Goal: Task Accomplishment & Management: Use online tool/utility

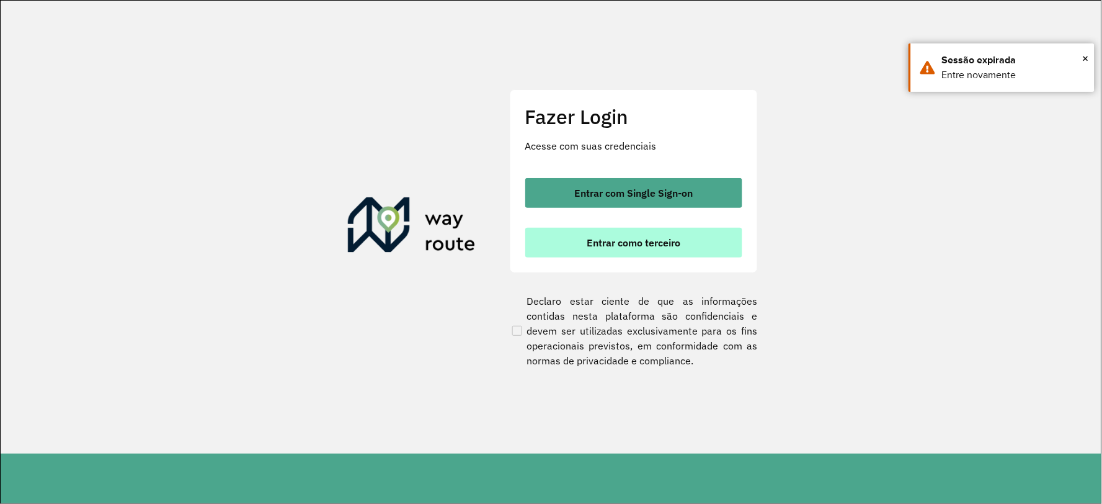
click at [616, 251] on button "Entrar como terceiro" at bounding box center [633, 243] width 217 height 30
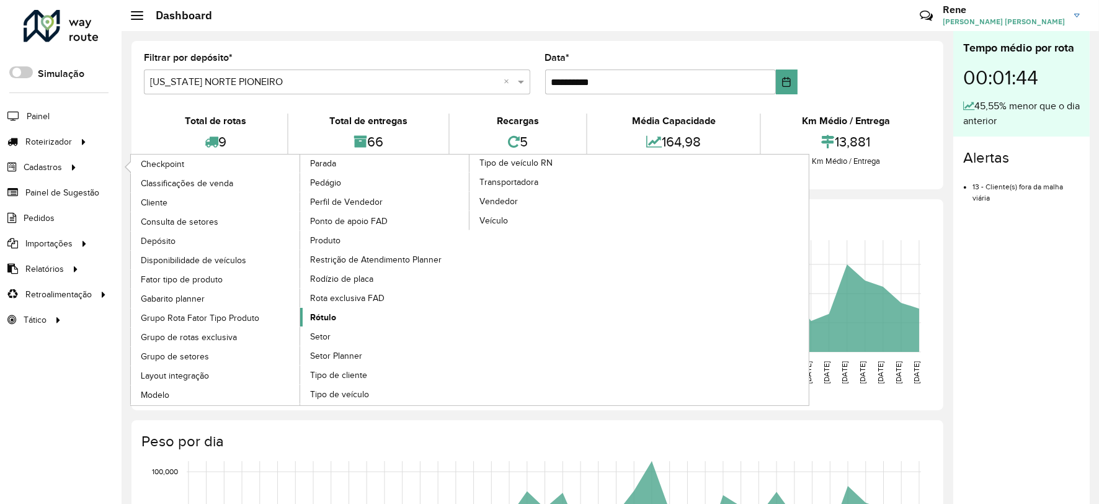
click at [331, 324] on span "Rótulo" at bounding box center [323, 317] width 26 height 13
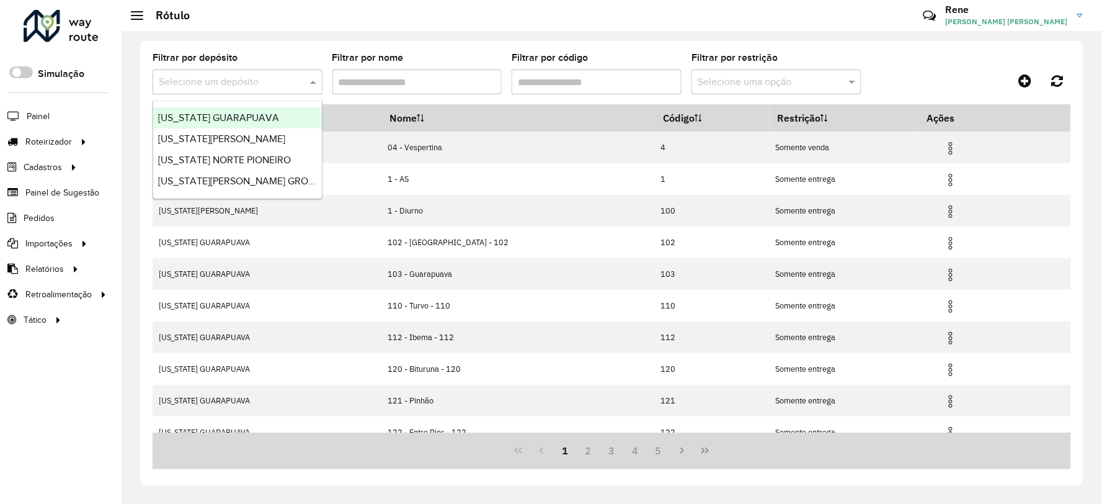
click at [288, 89] on div "Selecione um depósito" at bounding box center [238, 81] width 170 height 25
click at [226, 179] on span "[US_STATE][PERSON_NAME] GROSSA" at bounding box center [242, 181] width 168 height 11
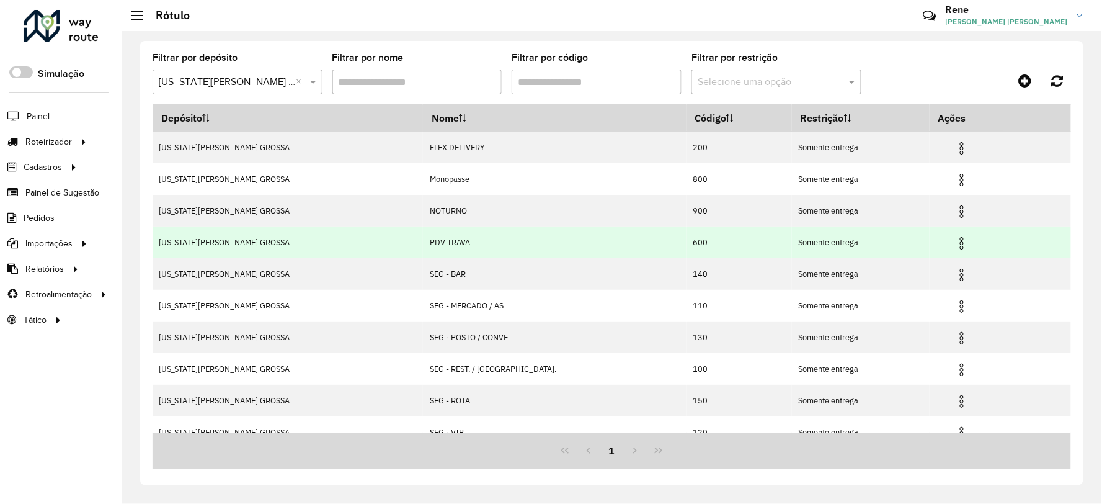
click at [955, 244] on img at bounding box center [962, 243] width 15 height 15
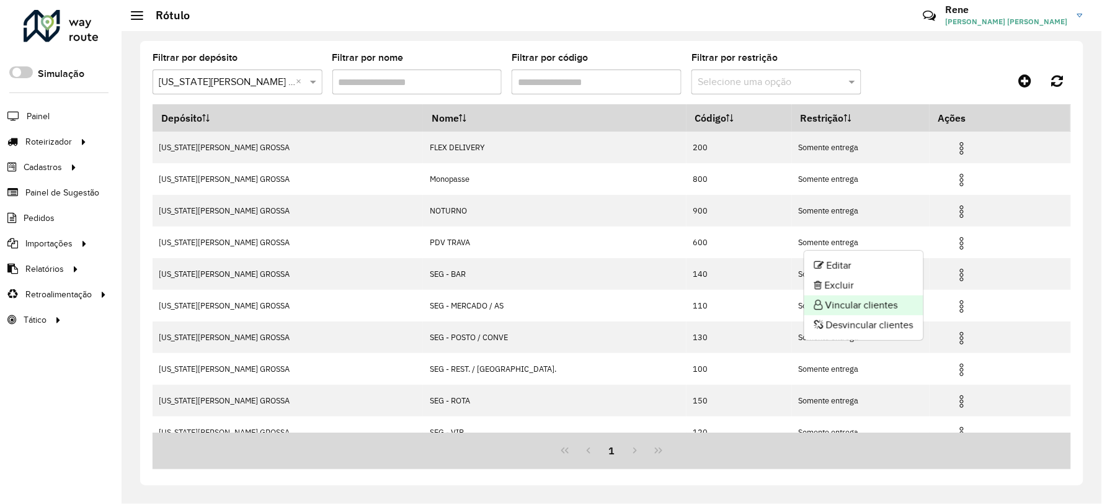
click at [877, 306] on li "Vincular clientes" at bounding box center [864, 305] width 119 height 20
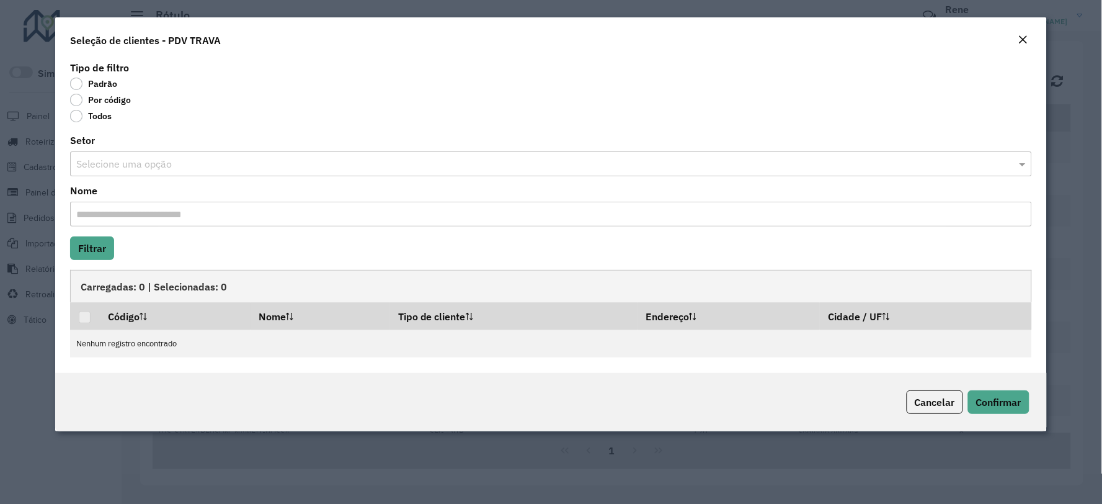
click at [79, 100] on label "Por código" at bounding box center [100, 100] width 61 height 12
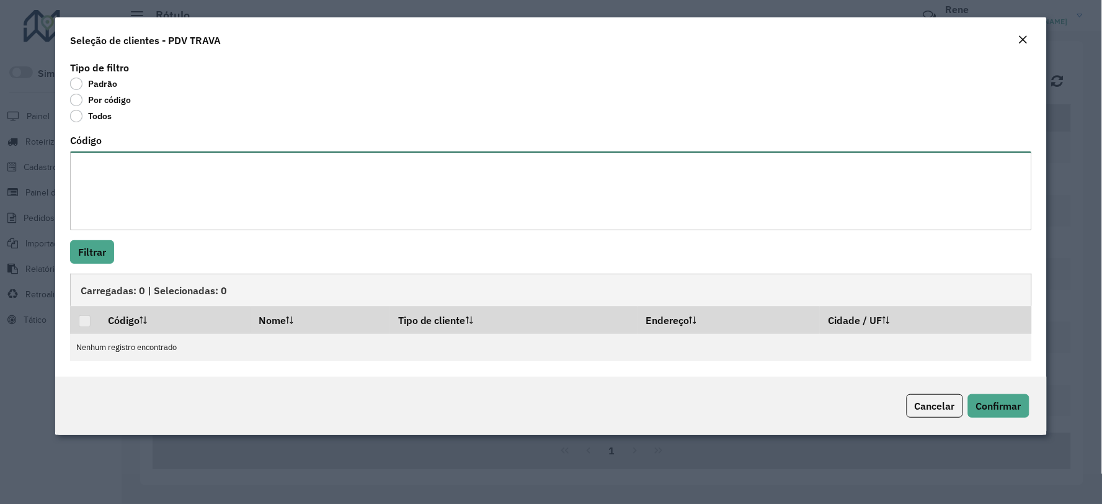
paste textarea "***** **** ***** **** **** **** **** ***** ***** ***** **** ***** ***** ***** *…"
type textarea "***** **** ***** **** **** **** **** ***** ***** ***** **** ***** ***** ***** *…"
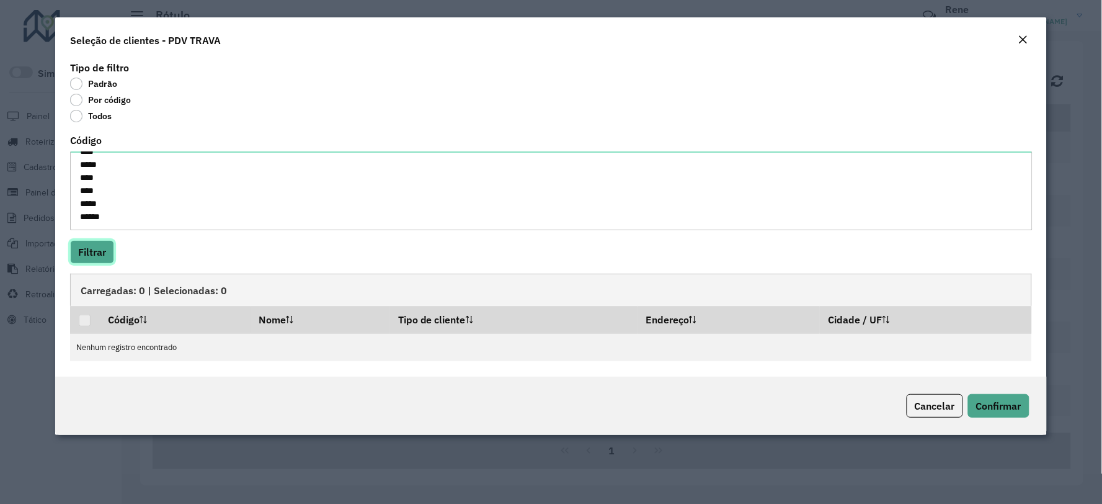
click at [93, 261] on button "Filtrar" at bounding box center [92, 252] width 44 height 24
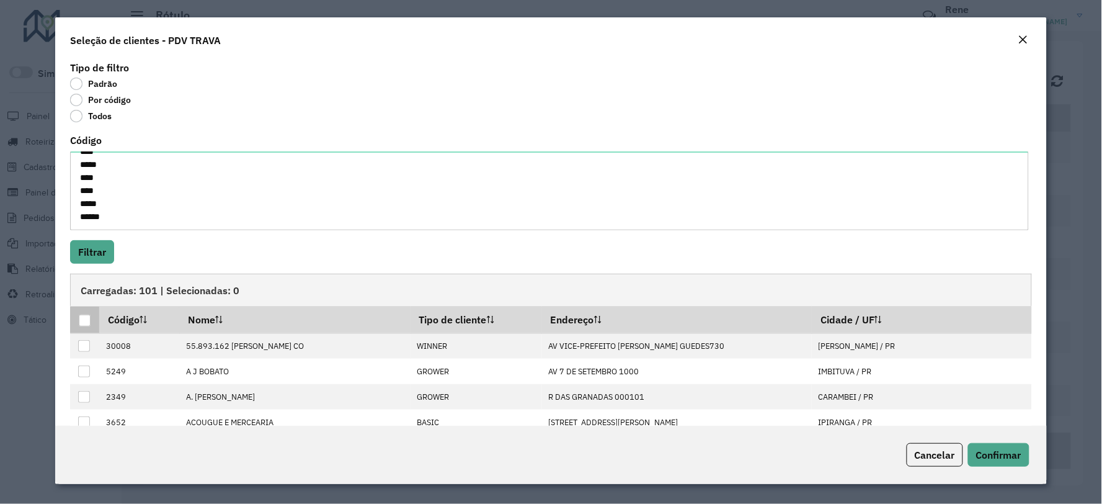
click at [83, 326] on div at bounding box center [85, 321] width 12 height 12
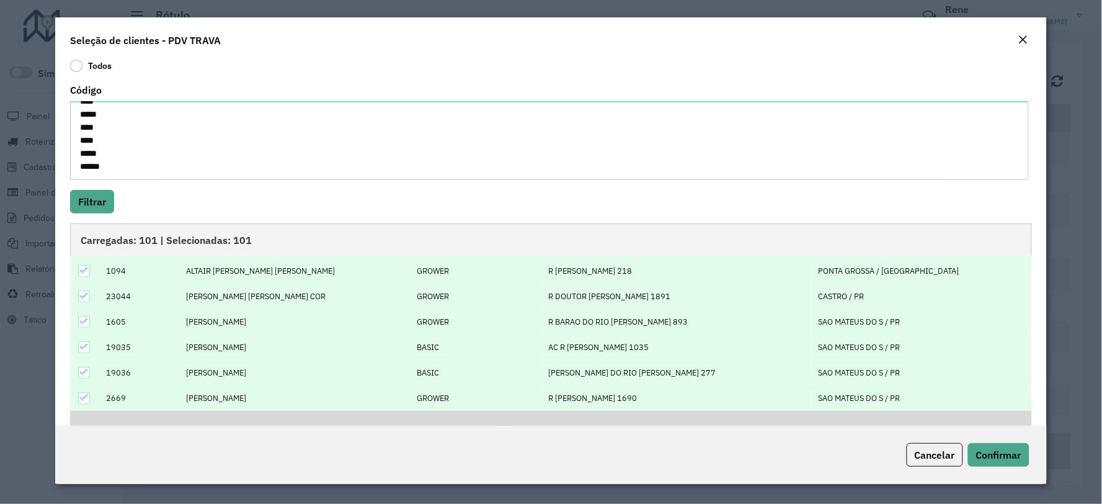
scroll to position [87, 0]
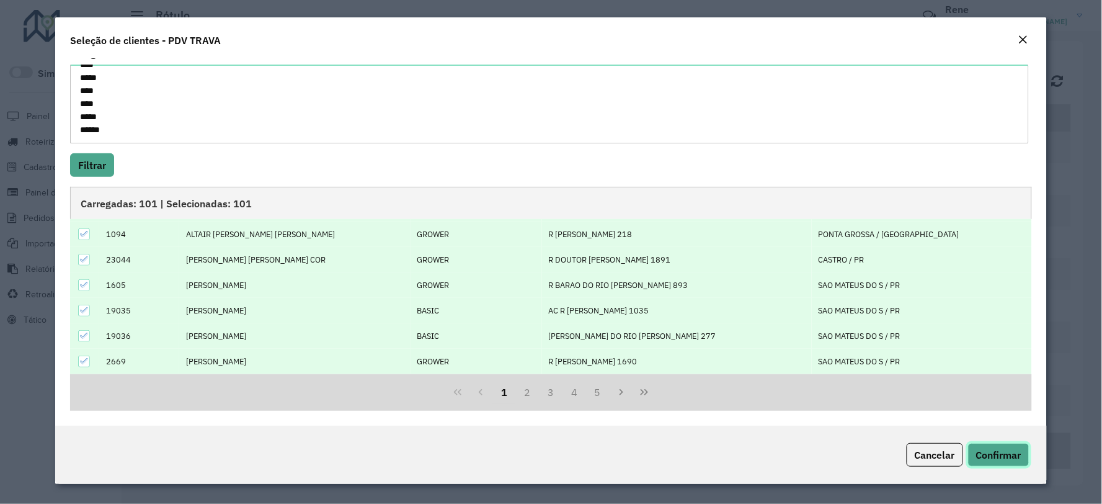
click at [1002, 452] on span "Confirmar" at bounding box center [998, 455] width 45 height 12
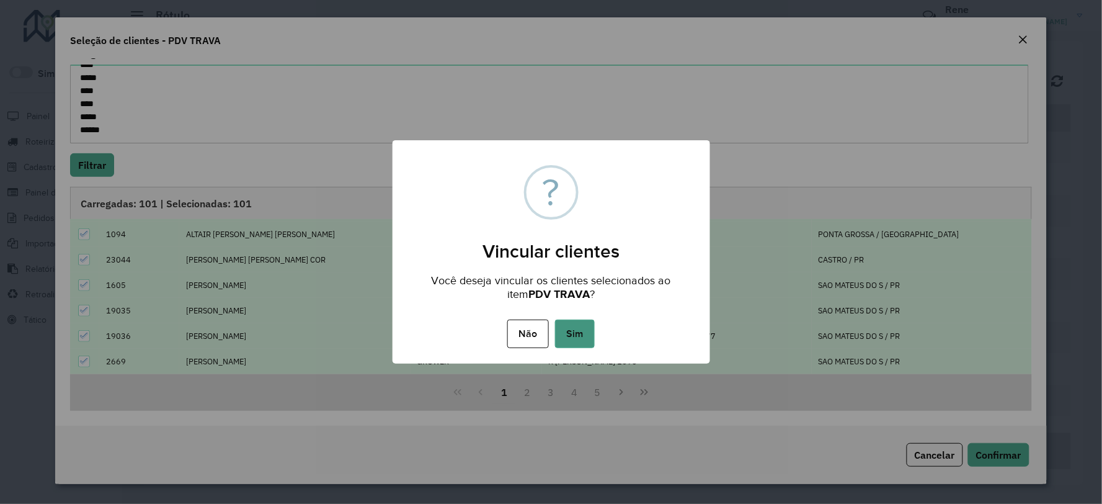
click at [586, 336] on button "Sim" at bounding box center [575, 333] width 40 height 29
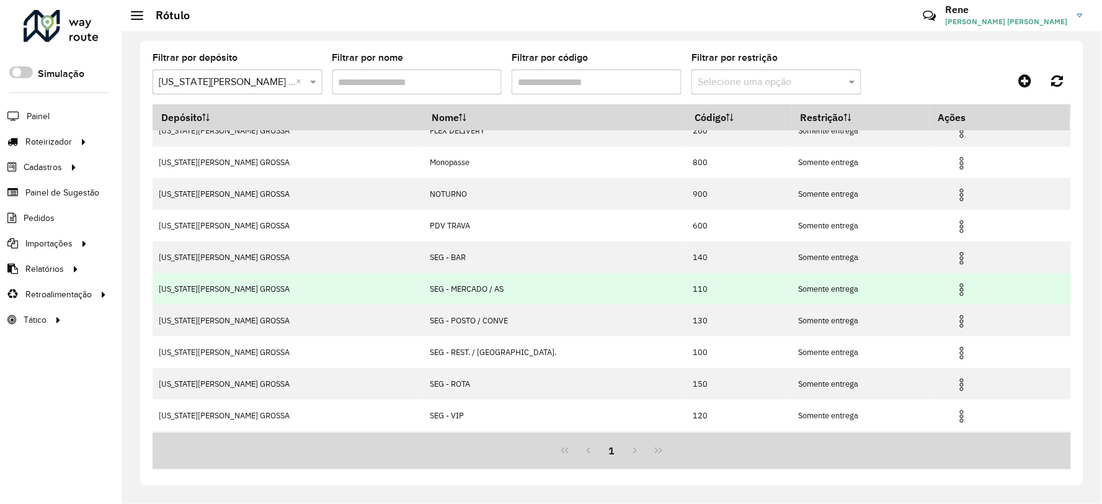
scroll to position [0, 0]
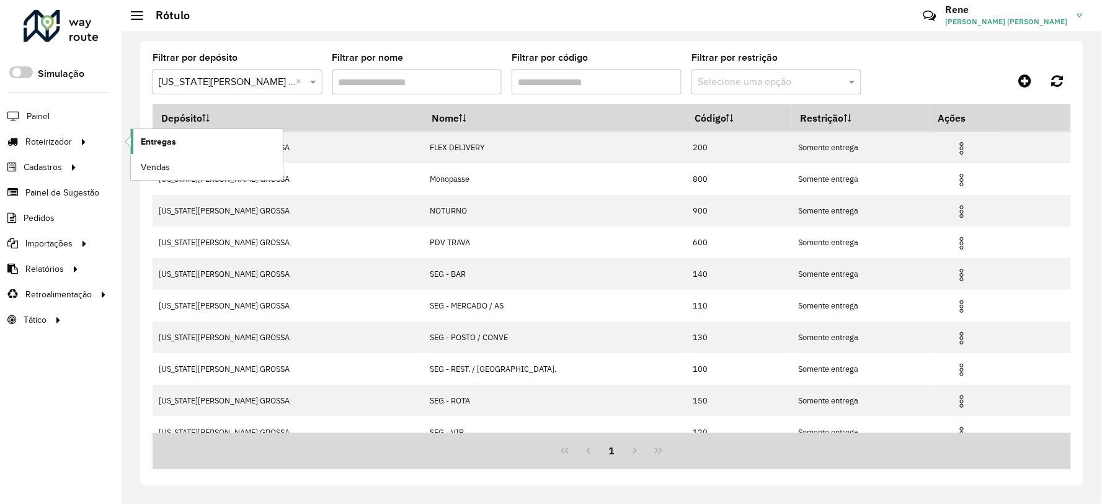
click at [158, 141] on span "Entregas" at bounding box center [158, 141] width 35 height 13
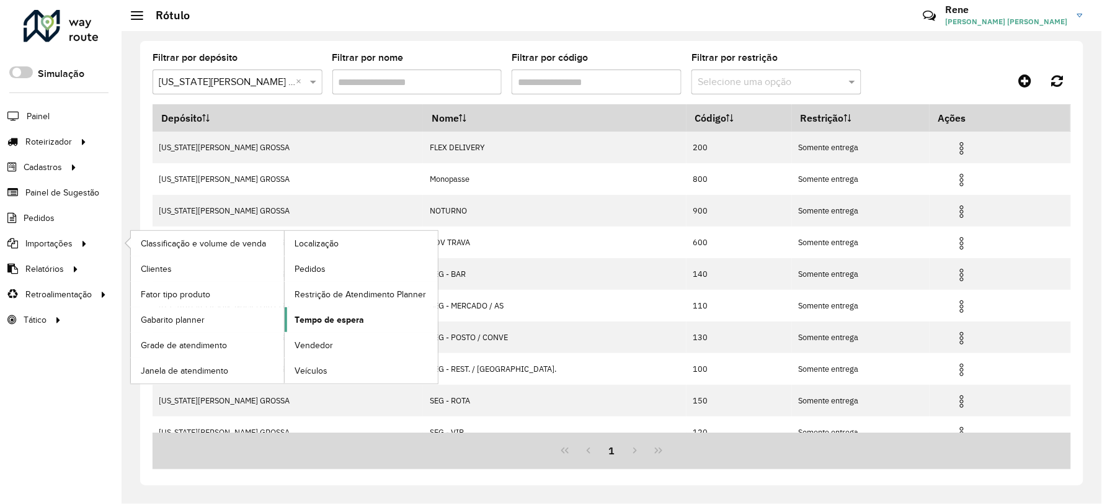
click at [324, 316] on span "Tempo de espera" at bounding box center [329, 319] width 69 height 13
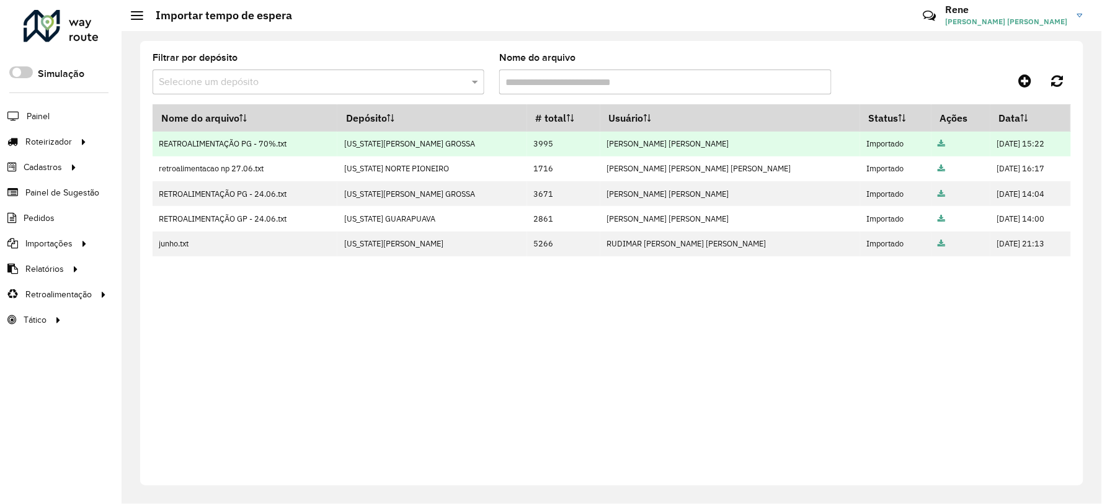
click at [938, 146] on icon at bounding box center [941, 144] width 7 height 8
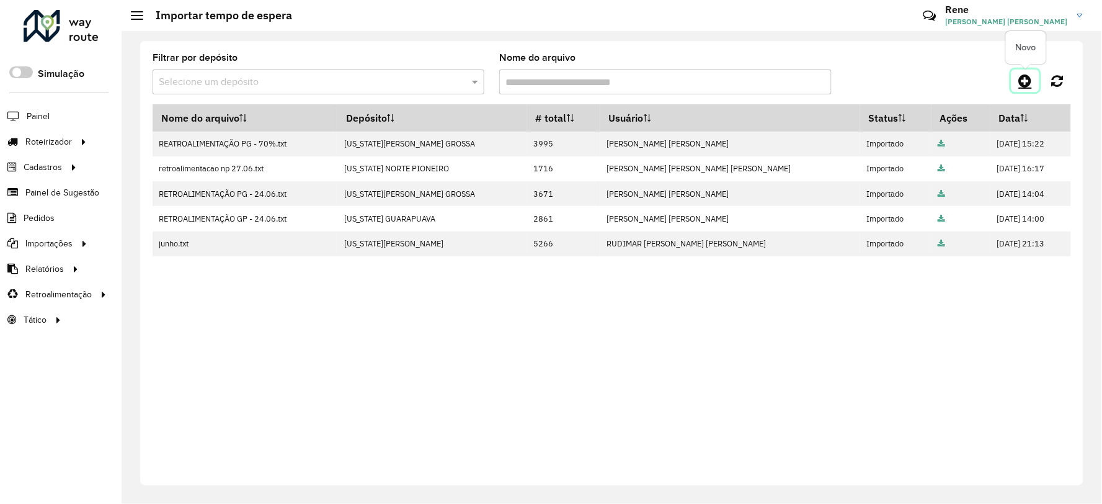
click at [1025, 81] on icon at bounding box center [1025, 80] width 13 height 15
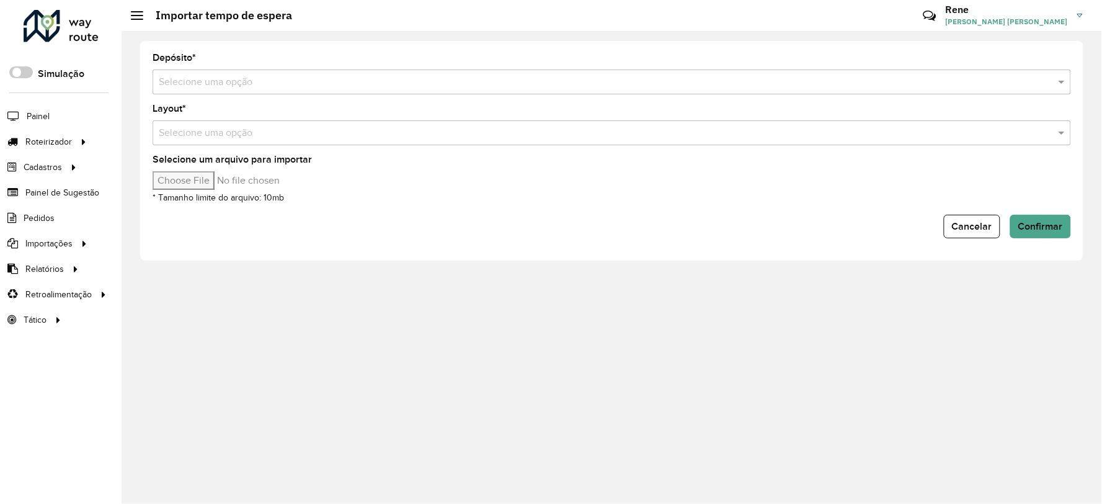
click at [388, 89] on input "text" at bounding box center [600, 82] width 882 height 15
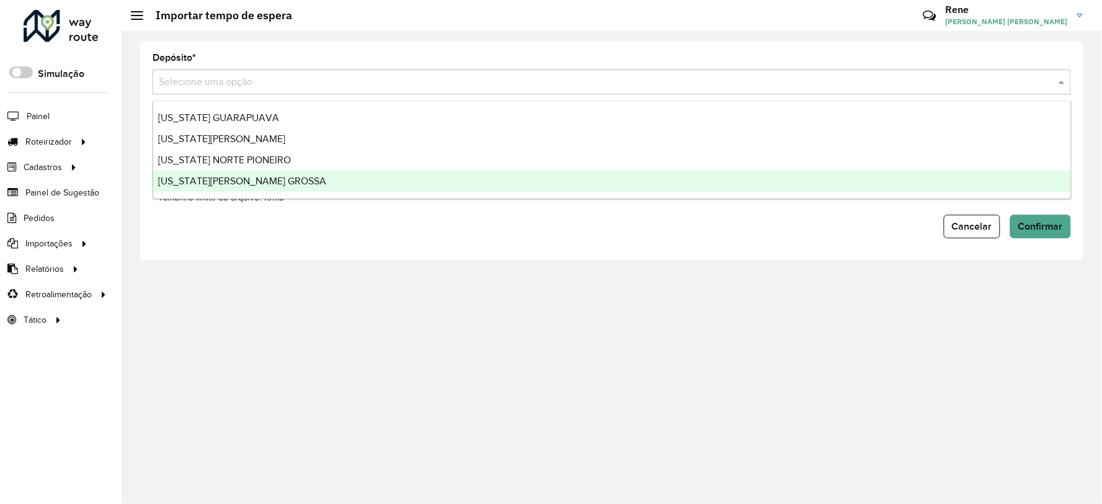
click at [248, 190] on div "[US_STATE][PERSON_NAME] GROSSA" at bounding box center [612, 181] width 918 height 21
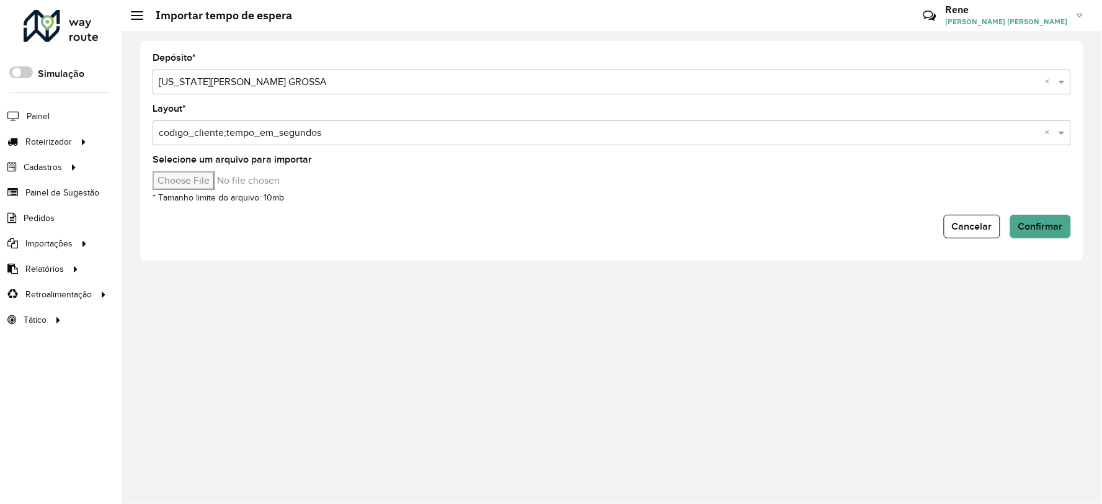
type input "**********"
click at [1046, 225] on span "Confirmar" at bounding box center [1041, 226] width 45 height 11
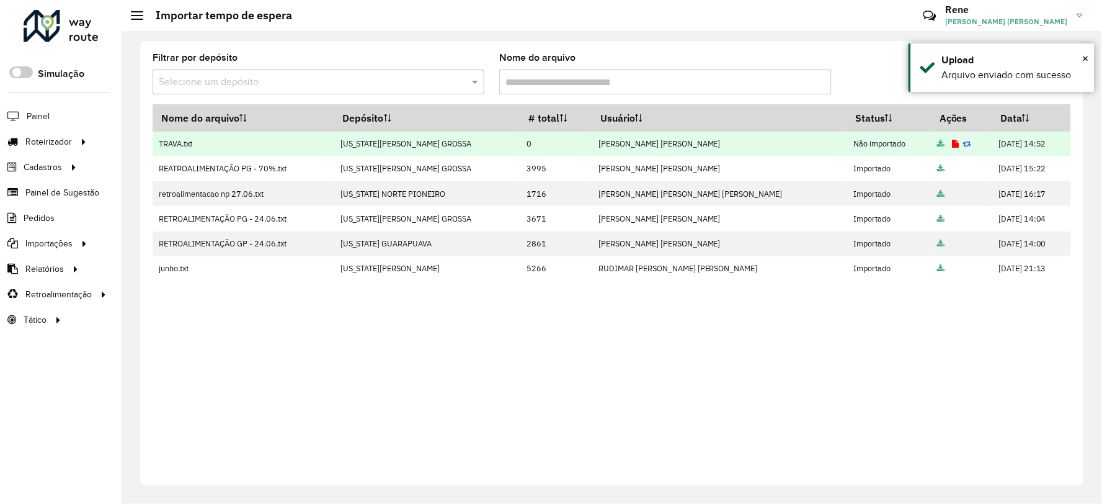
click at [953, 141] on icon at bounding box center [956, 144] width 7 height 8
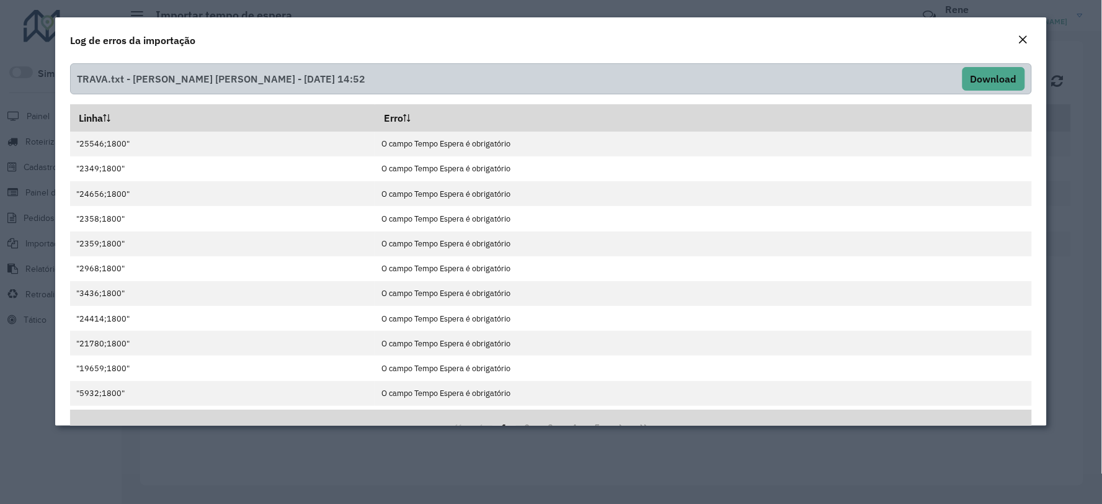
click at [1025, 37] on em "Close" at bounding box center [1024, 40] width 10 height 10
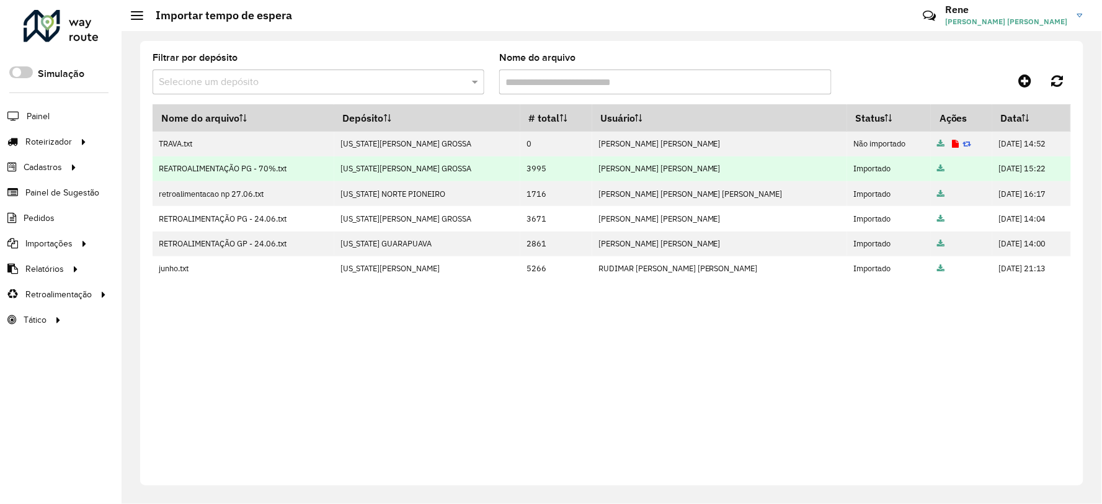
click at [938, 169] on icon at bounding box center [941, 169] width 7 height 8
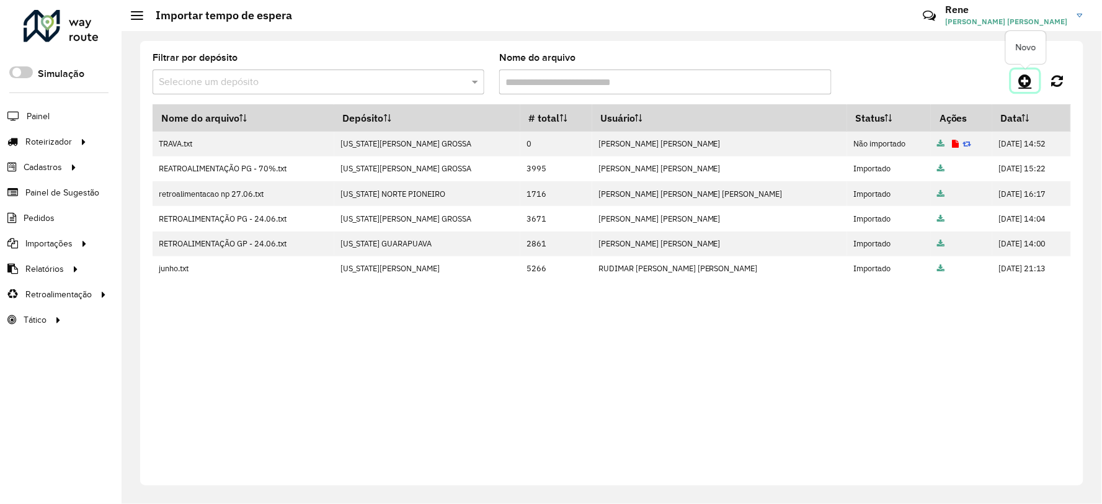
click at [1025, 81] on icon at bounding box center [1025, 80] width 13 height 15
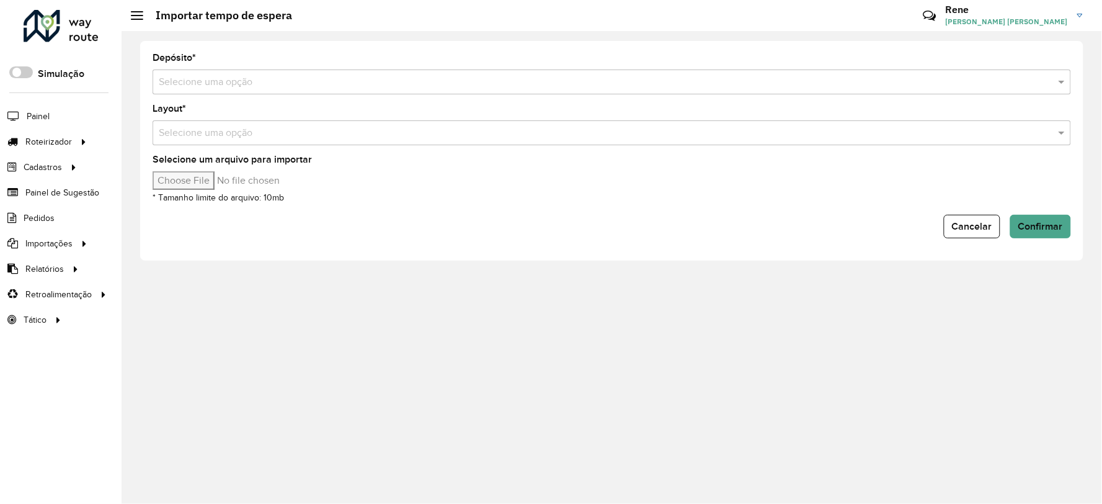
click at [330, 79] on input "text" at bounding box center [600, 82] width 882 height 15
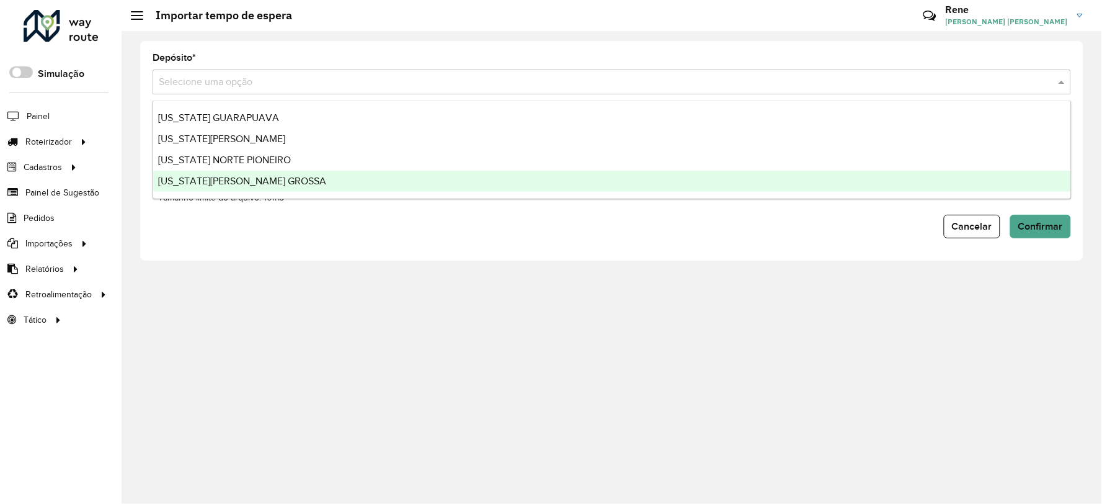
click at [245, 182] on span "[US_STATE][PERSON_NAME] GROSSA" at bounding box center [242, 181] width 168 height 11
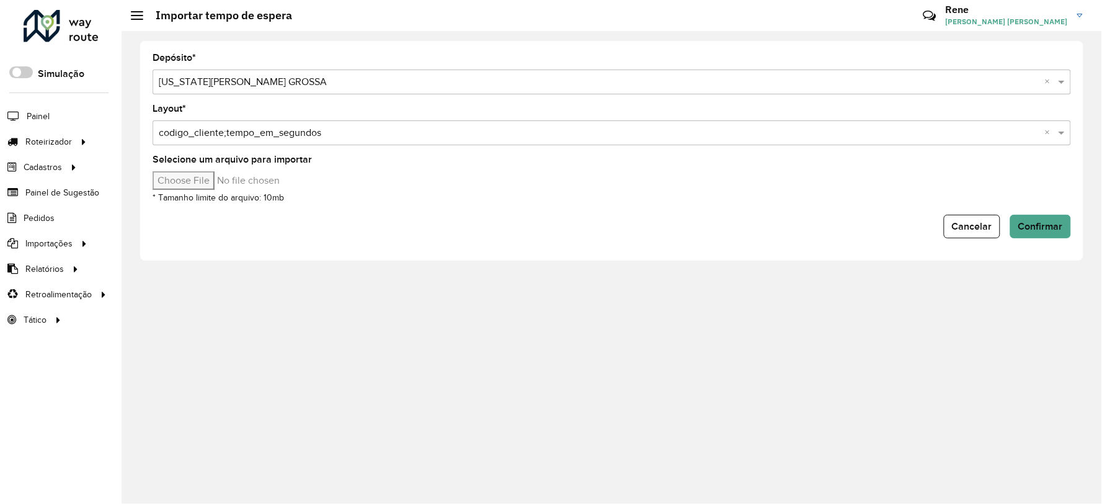
type input "**********"
click at [1041, 225] on span "Confirmar" at bounding box center [1041, 226] width 45 height 11
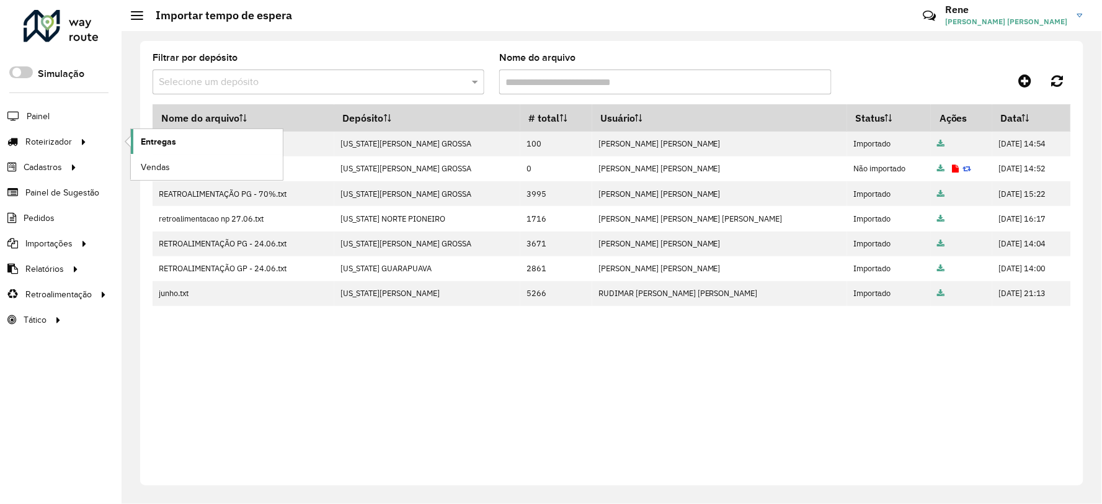
click at [163, 143] on span "Entregas" at bounding box center [158, 141] width 35 height 13
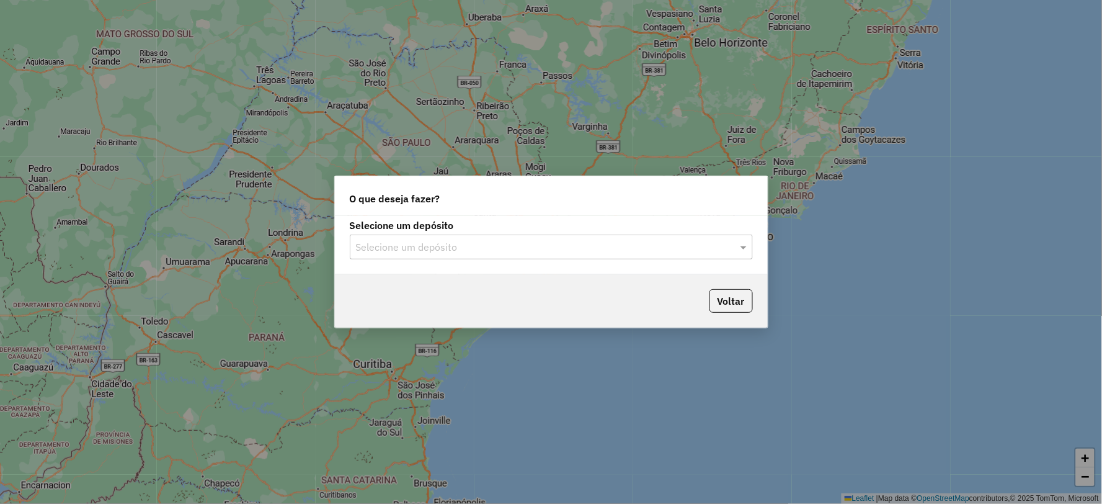
click at [517, 251] on input "text" at bounding box center [539, 247] width 366 height 15
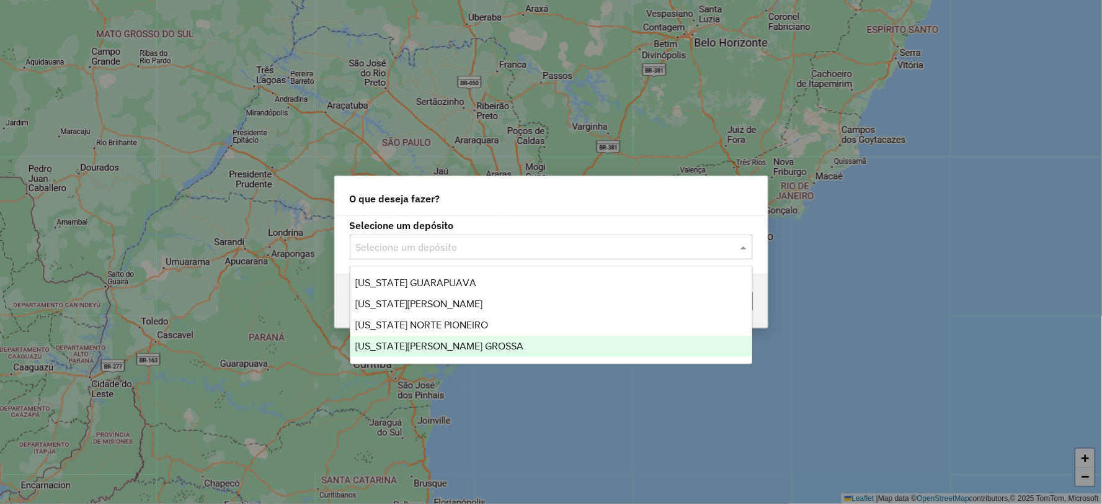
click at [450, 344] on span "[US_STATE][PERSON_NAME] GROSSA" at bounding box center [439, 346] width 168 height 11
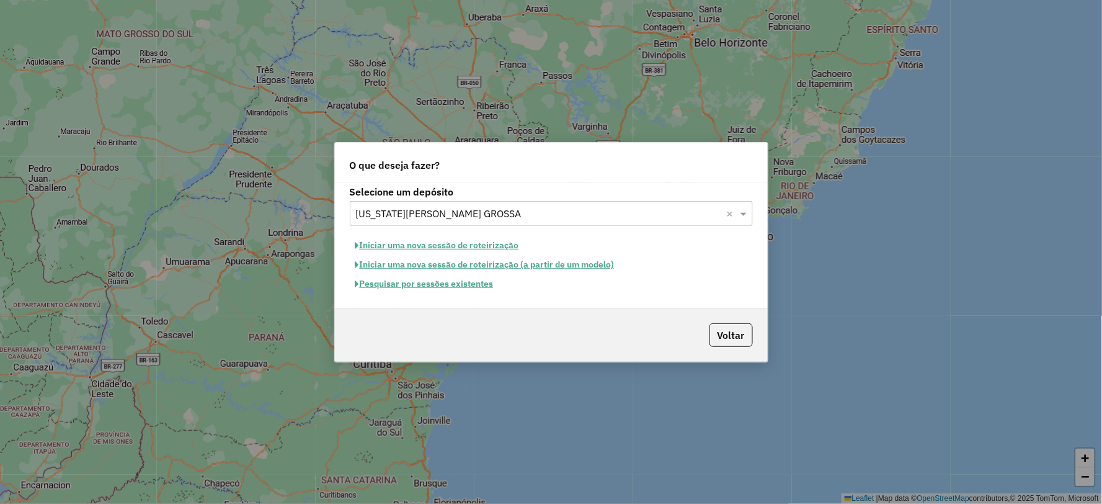
click at [432, 285] on button "Pesquisar por sessões existentes" at bounding box center [425, 283] width 150 height 19
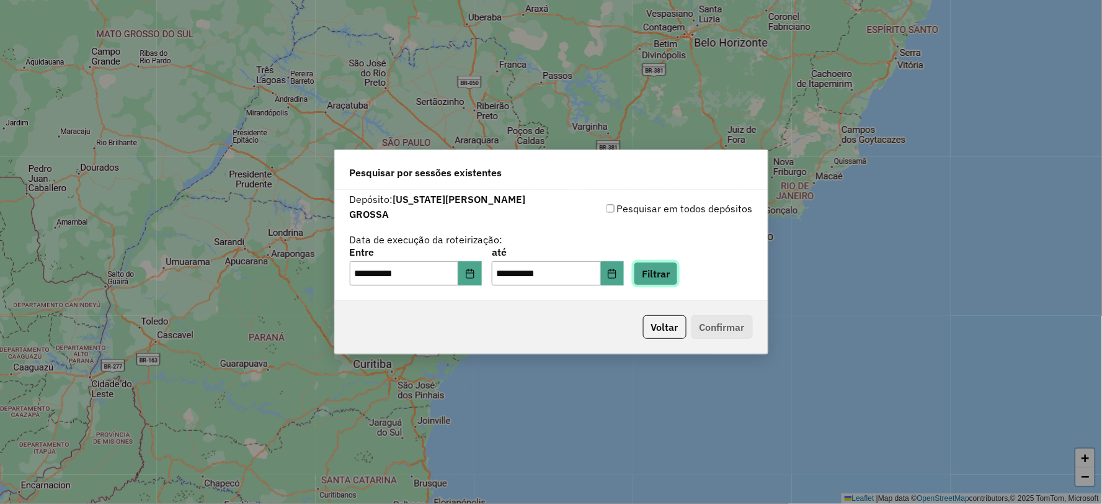
click at [676, 273] on button "Filtrar" at bounding box center [656, 274] width 44 height 24
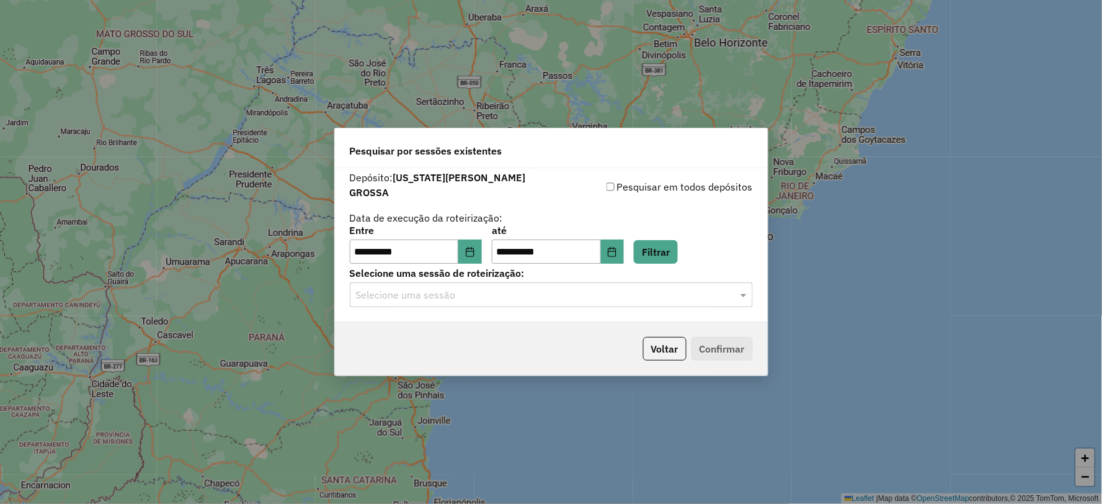
click at [509, 288] on input "text" at bounding box center [539, 295] width 366 height 15
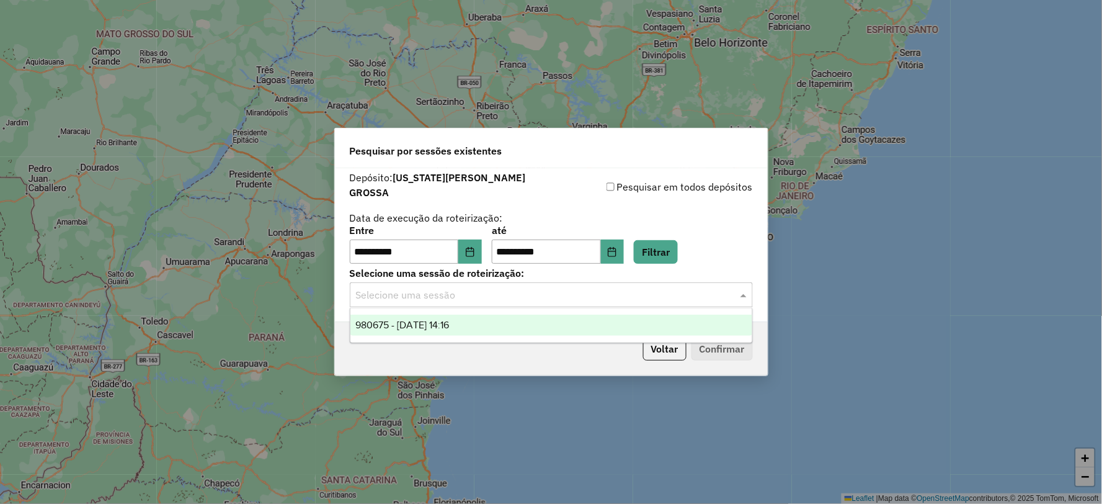
click at [449, 326] on span "980675 - 18/08/2025 14:16" at bounding box center [402, 324] width 94 height 11
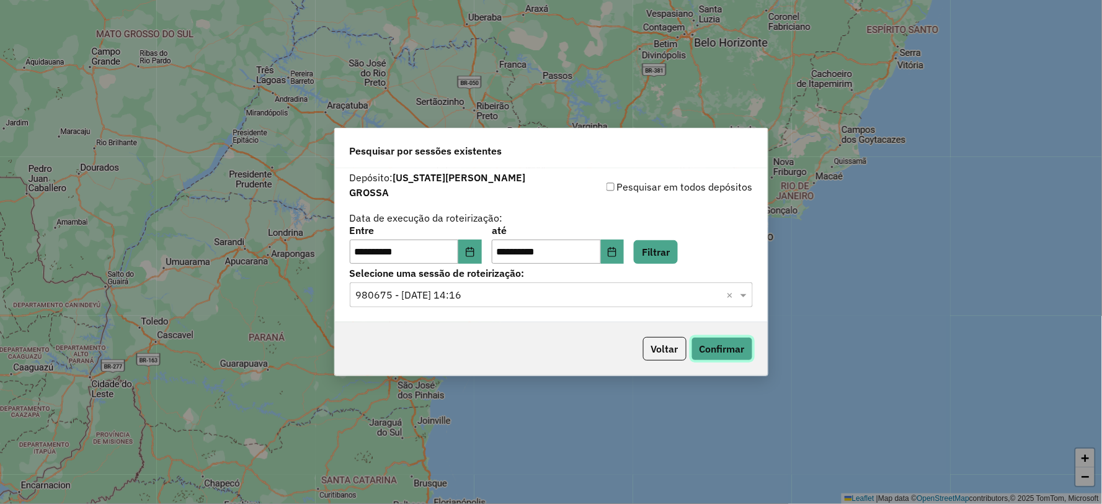
click at [716, 342] on button "Confirmar" at bounding box center [722, 349] width 61 height 24
click at [828, 135] on div "**********" at bounding box center [551, 252] width 1102 height 504
click at [664, 351] on button "Voltar" at bounding box center [664, 349] width 43 height 24
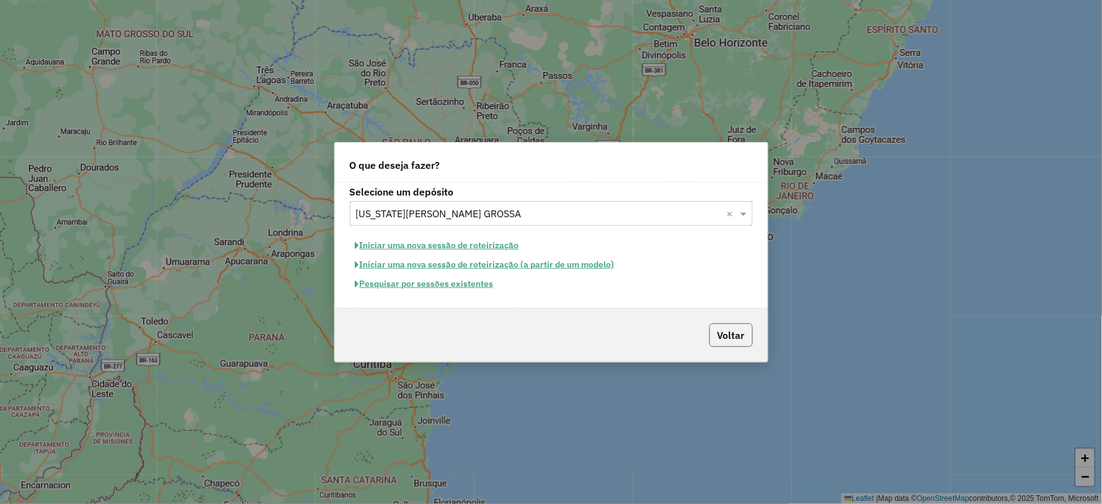
click at [740, 336] on button "Voltar" at bounding box center [731, 335] width 43 height 24
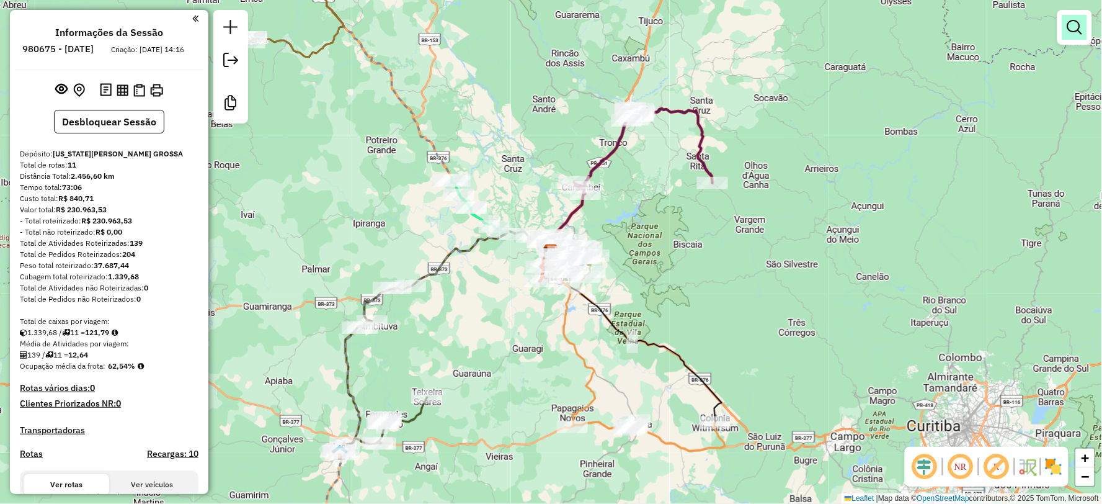
click at [1076, 28] on em at bounding box center [1075, 27] width 15 height 15
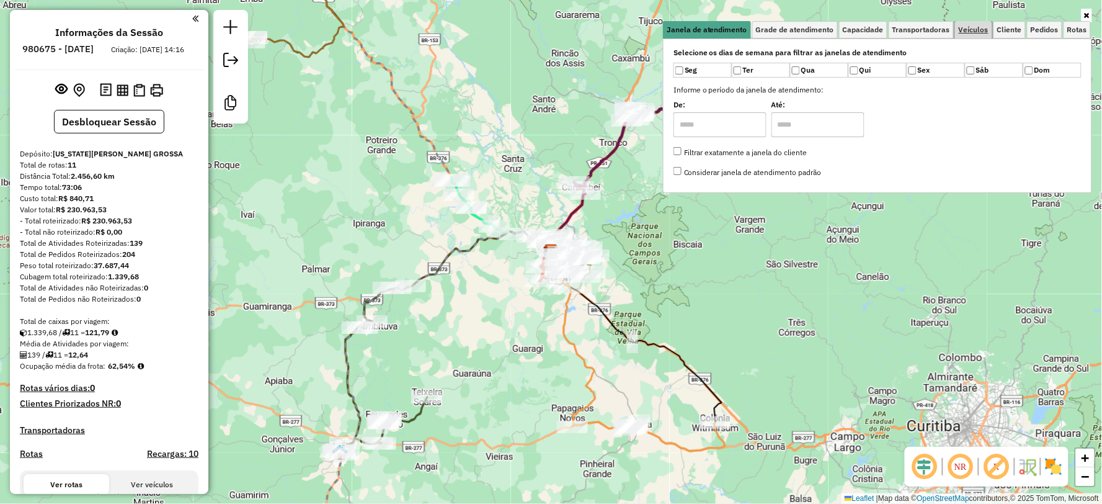
click at [981, 27] on span "Veículos" at bounding box center [974, 29] width 30 height 7
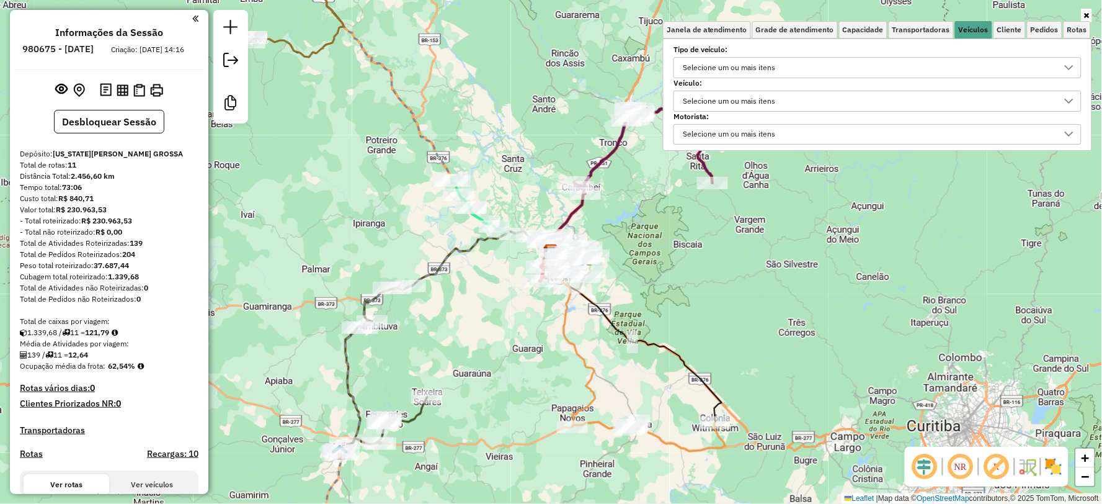
click at [981, 75] on div "Selecione um ou mais itens" at bounding box center [868, 68] width 378 height 20
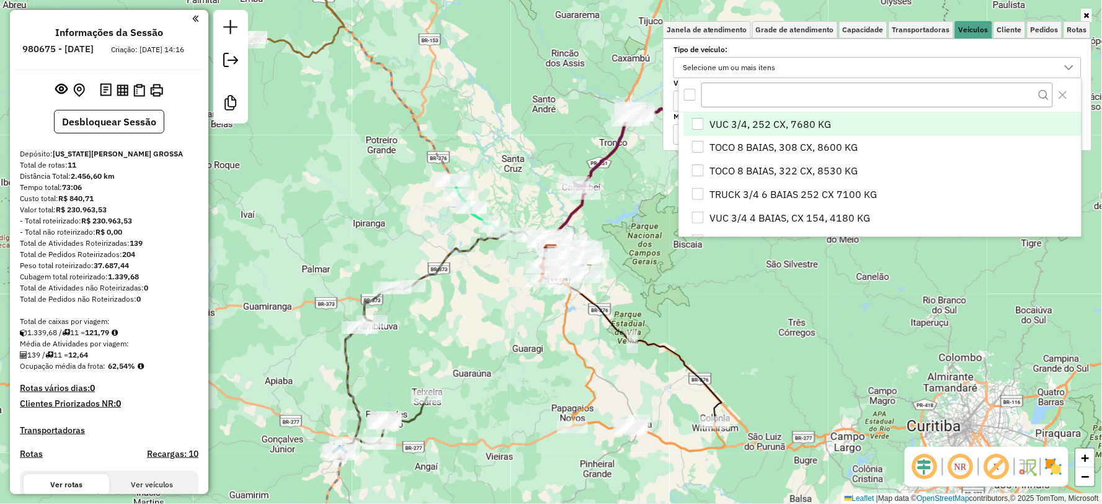
scroll to position [7, 42]
click at [976, 29] on span "Veículos" at bounding box center [974, 29] width 30 height 7
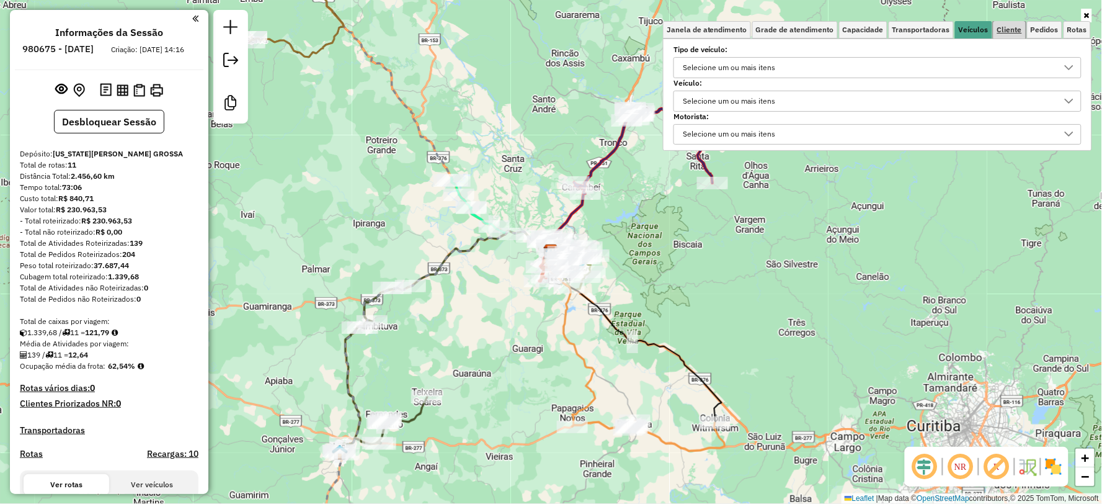
click at [1006, 29] on span "Cliente" at bounding box center [1010, 29] width 25 height 7
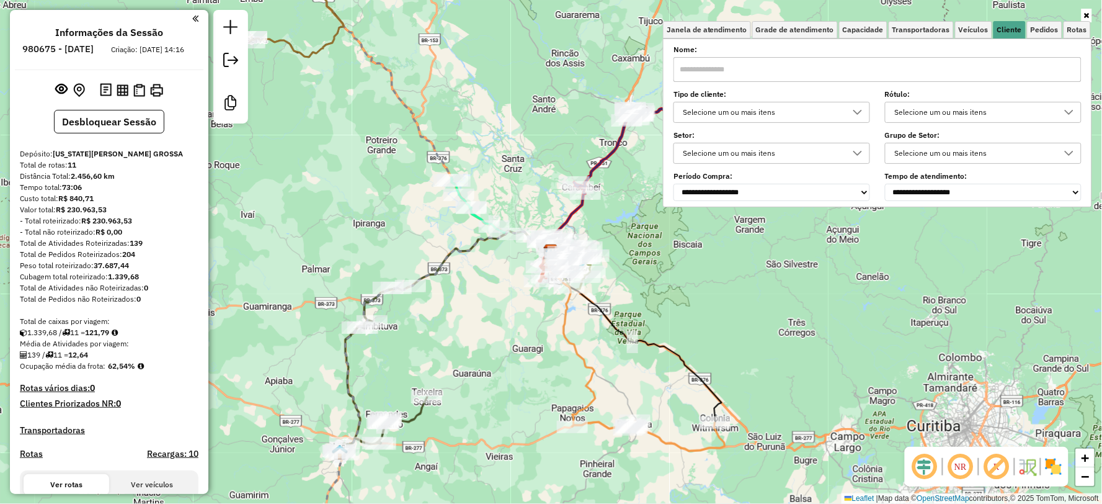
click at [1011, 107] on div "Selecione um ou mais itens" at bounding box center [974, 112] width 167 height 20
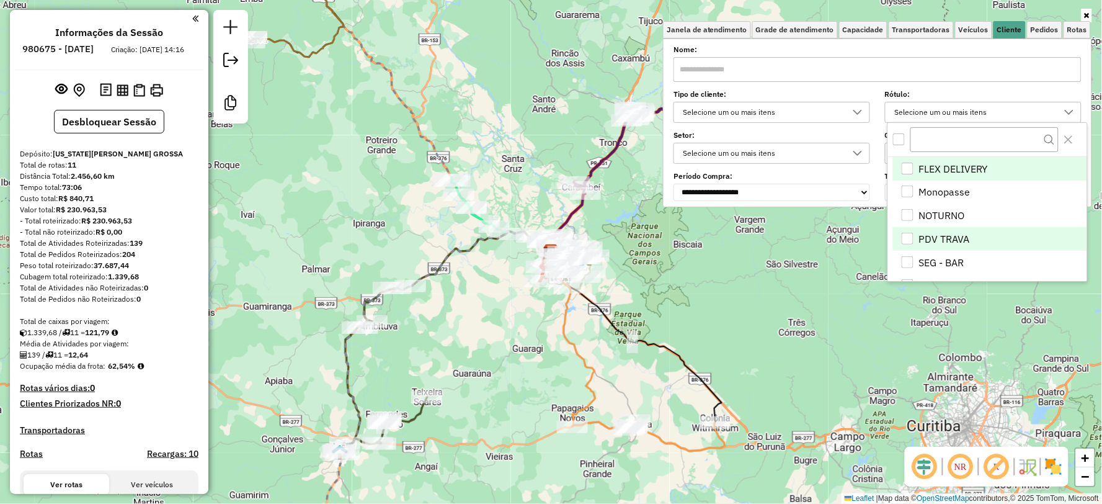
click at [948, 239] on li "PDV TRAVA" at bounding box center [990, 239] width 194 height 24
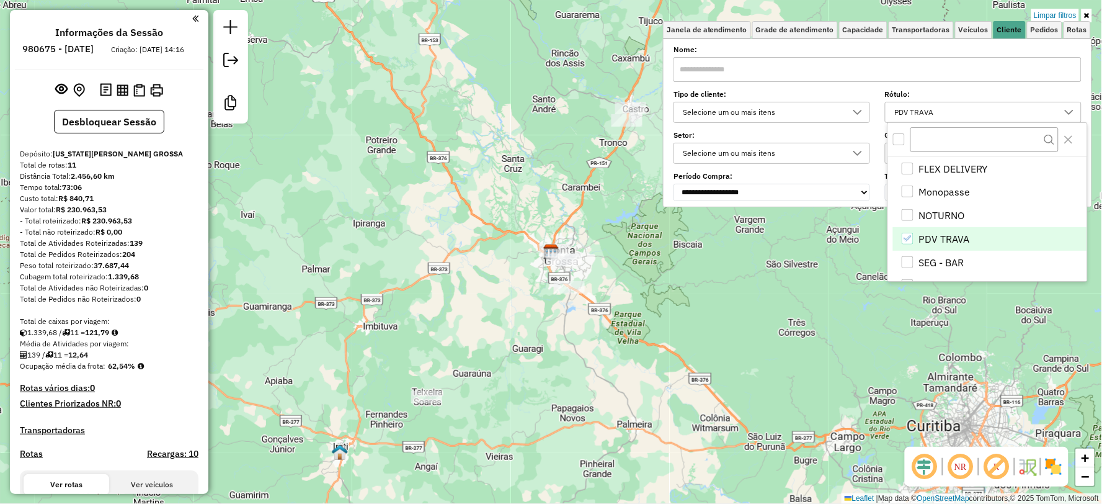
click at [667, 388] on div "Limpar filtros Janela de atendimento Grade de atendimento Capacidade Transporta…" at bounding box center [551, 252] width 1102 height 504
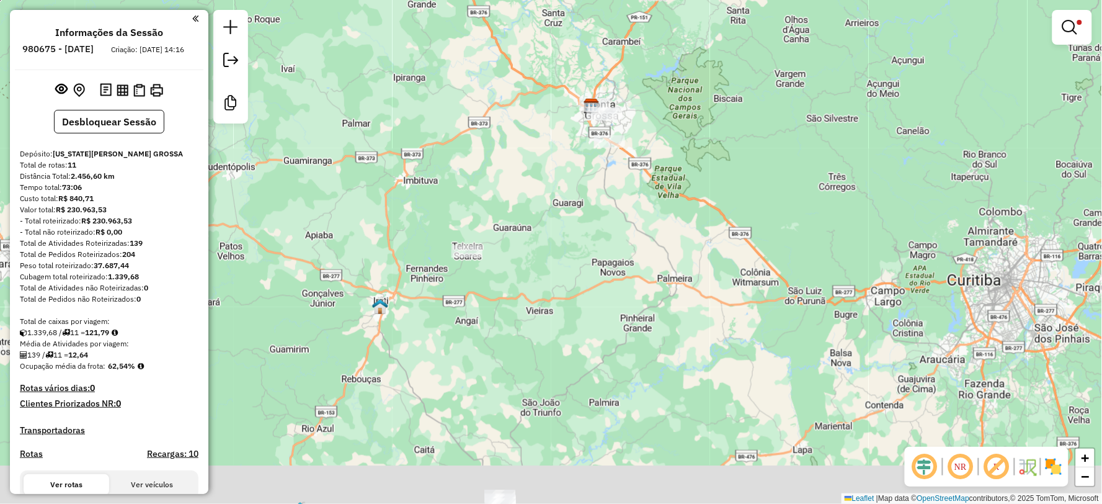
drag, startPoint x: 679, startPoint y: 366, endPoint x: 633, endPoint y: 215, distance: 158.2
click at [680, 218] on div "Limpar filtros Janela de atendimento Grade de atendimento Capacidade Transporta…" at bounding box center [551, 252] width 1102 height 504
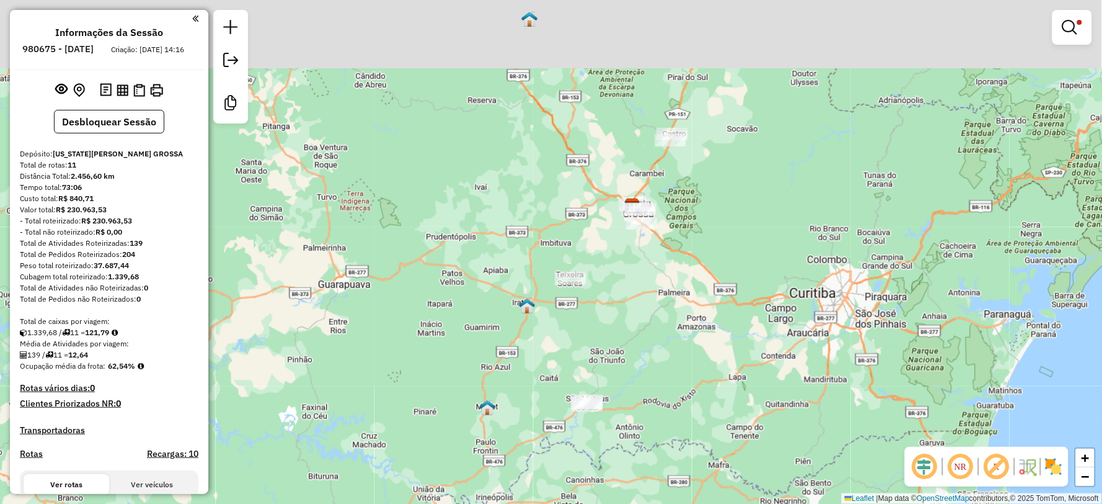
drag, startPoint x: 658, startPoint y: 300, endPoint x: 652, endPoint y: 307, distance: 8.8
click at [652, 307] on div "Limpar filtros Janela de atendimento Grade de atendimento Capacidade Transporta…" at bounding box center [551, 252] width 1102 height 504
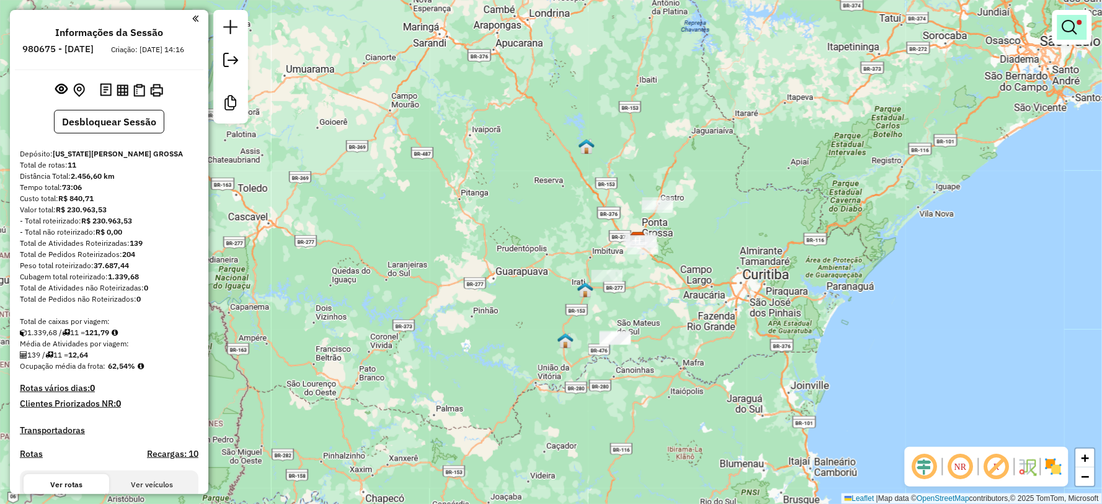
click at [1063, 27] on em at bounding box center [1070, 27] width 15 height 15
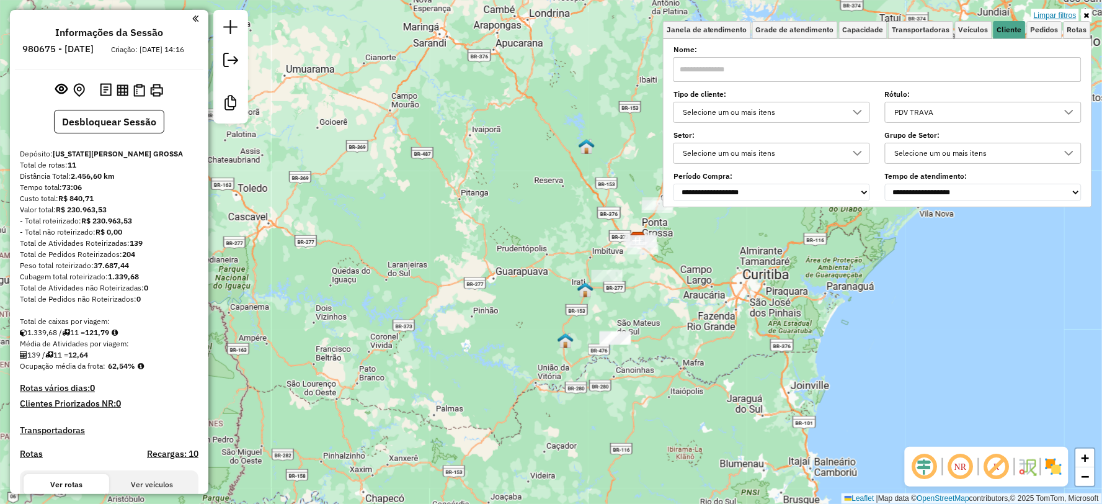
click at [1047, 12] on link "Limpar filtros" at bounding box center [1056, 16] width 48 height 14
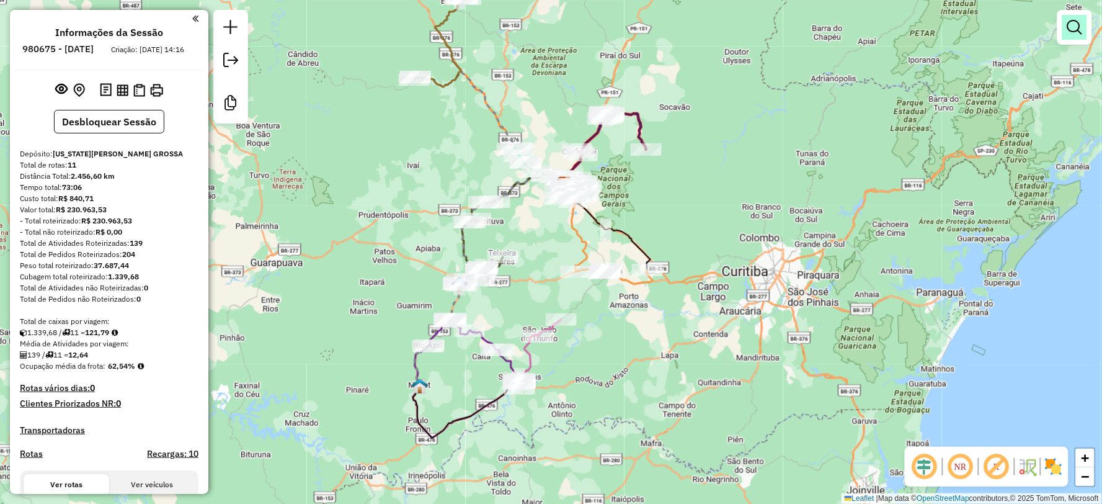
click at [1076, 24] on em at bounding box center [1075, 27] width 15 height 15
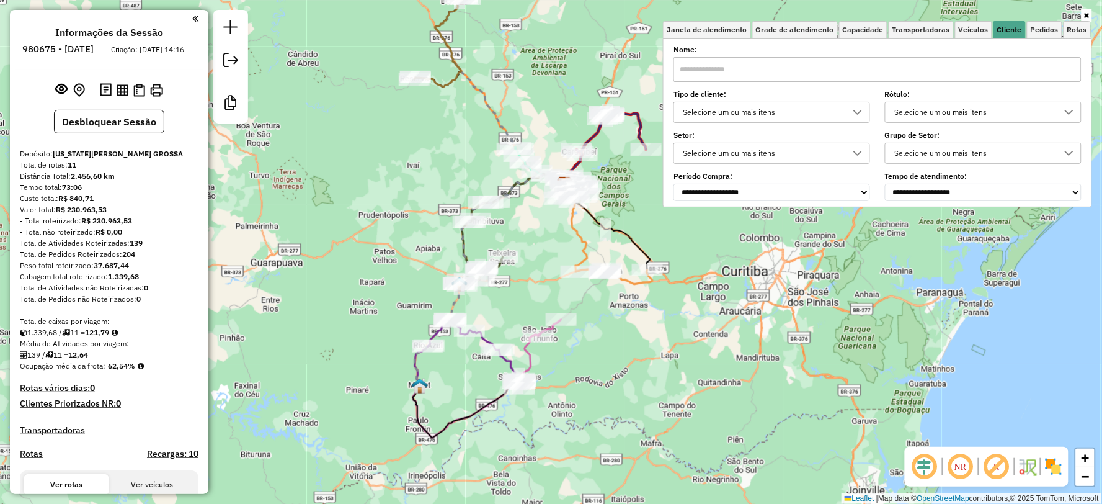
click at [401, 209] on div "Rota 7 - Placa SES2H13 21104 - MERCADO SVIERCOSKI e Rota 4 - Placa FQK7J72 2040…" at bounding box center [551, 252] width 1102 height 504
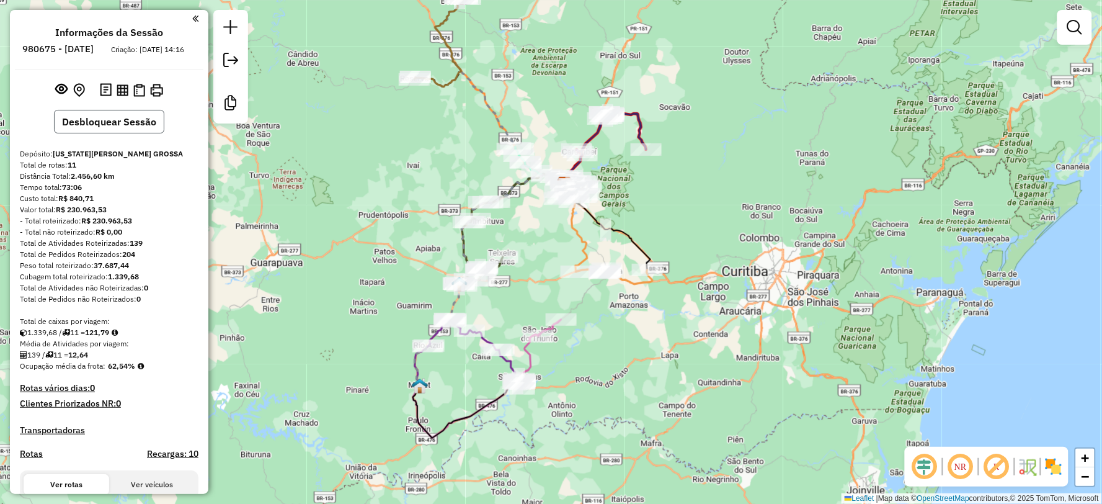
click at [101, 132] on button "Desbloquear Sessão" at bounding box center [109, 122] width 110 height 24
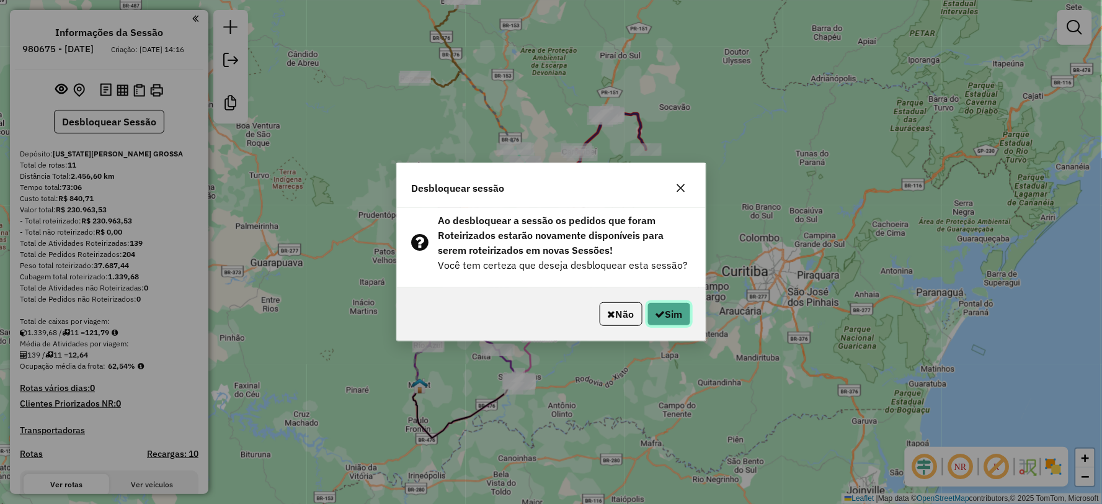
click at [671, 318] on button "Sim" at bounding box center [669, 314] width 43 height 24
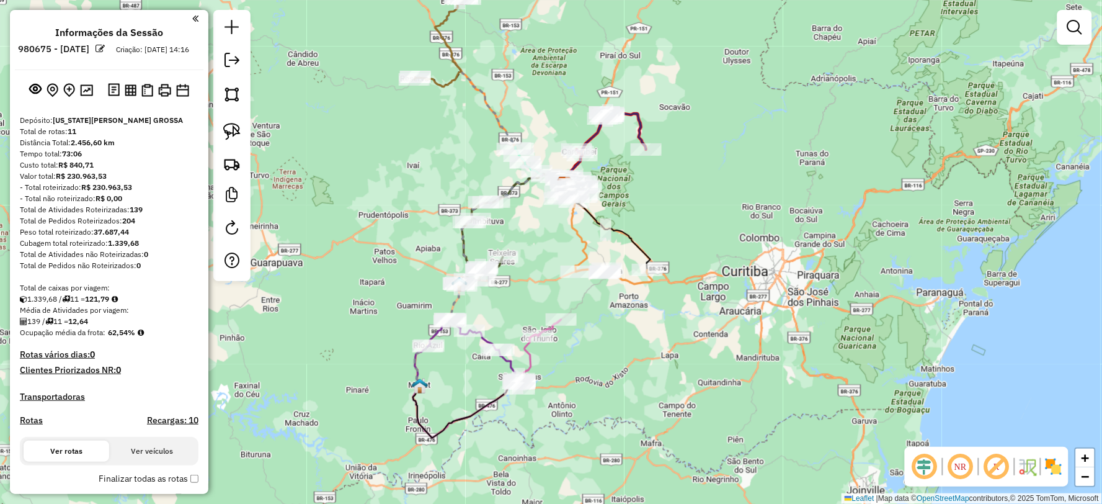
click at [247, 168] on div at bounding box center [231, 145] width 37 height 271
click at [230, 164] on img at bounding box center [231, 163] width 17 height 17
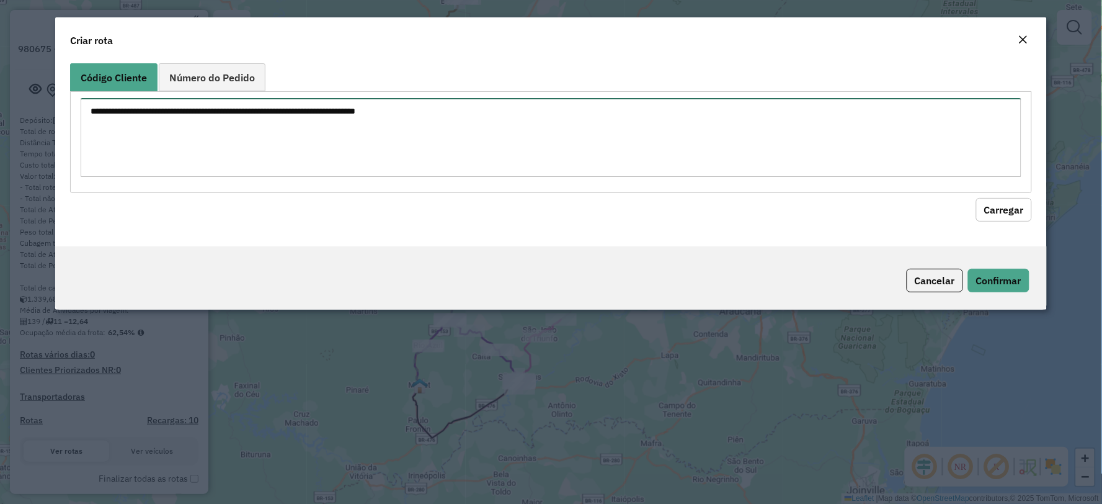
click at [236, 135] on textarea at bounding box center [551, 137] width 941 height 79
paste textarea "****** ***** ****** ***** ***** ***** ***** ****** ****** ****** ***** ****** *…"
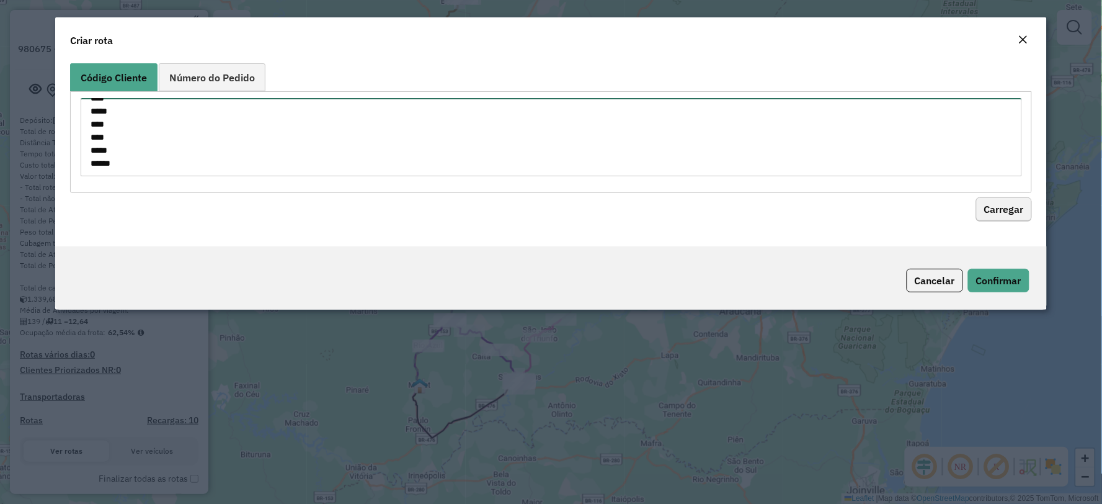
type textarea "****** ***** ****** ***** ***** ***** ***** ****** ****** ****** ***** ****** *…"
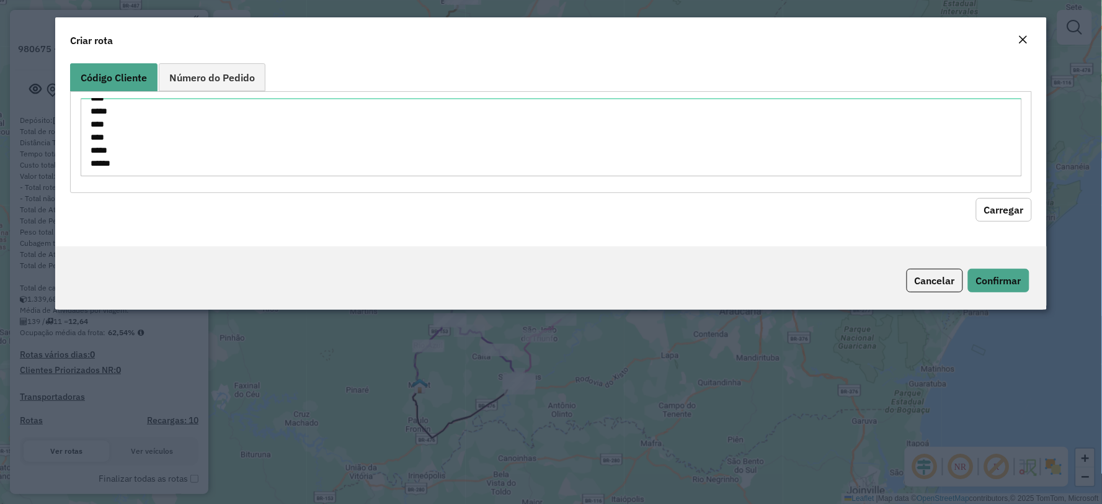
click at [1014, 212] on button "Carregar" at bounding box center [1004, 210] width 56 height 24
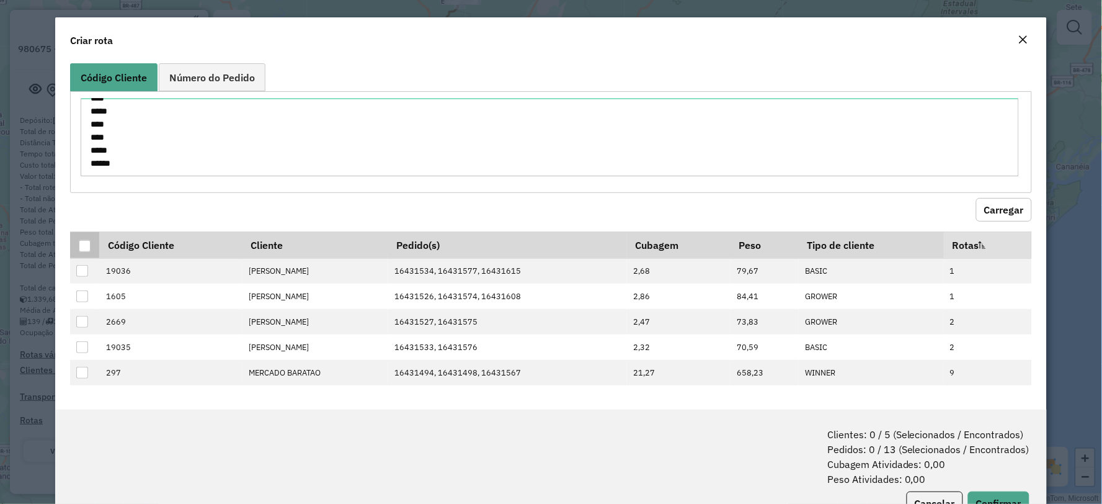
click at [91, 246] on th at bounding box center [84, 244] width 29 height 27
click at [83, 249] on div at bounding box center [85, 246] width 12 height 12
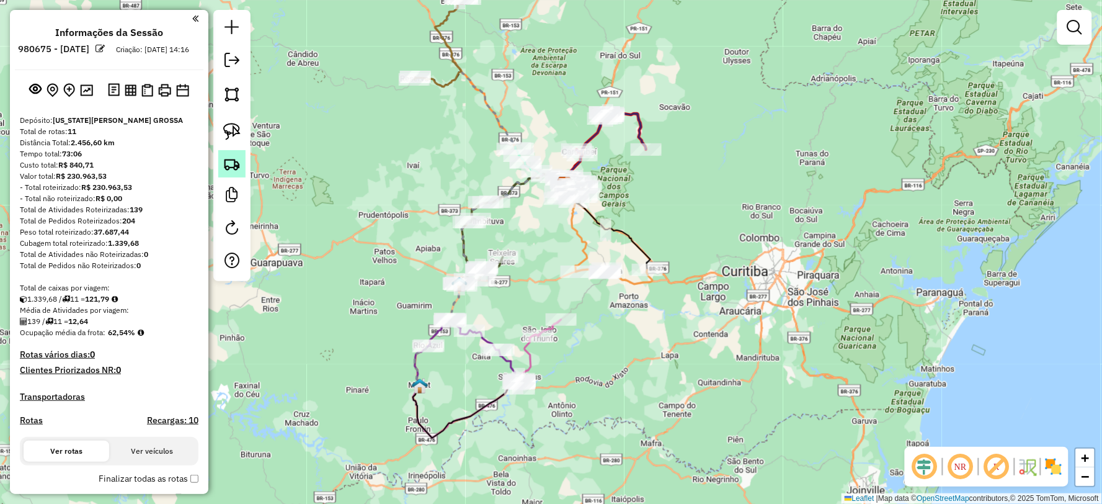
click at [237, 168] on img at bounding box center [231, 163] width 17 height 17
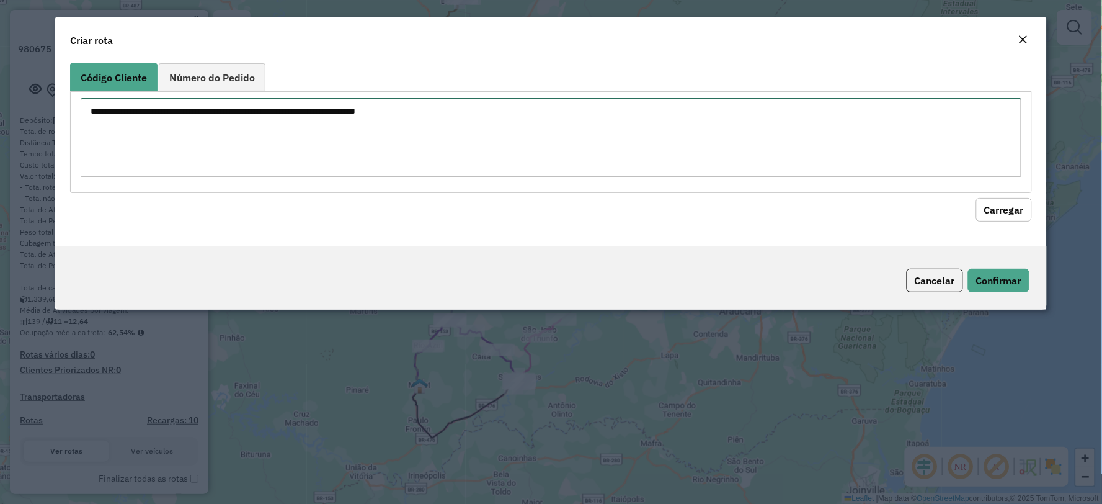
click at [258, 126] on textarea at bounding box center [551, 137] width 941 height 79
paste textarea "****** ***** ****** ***** ***** ***** ***** ****** ****** ****** ***** ****** *…"
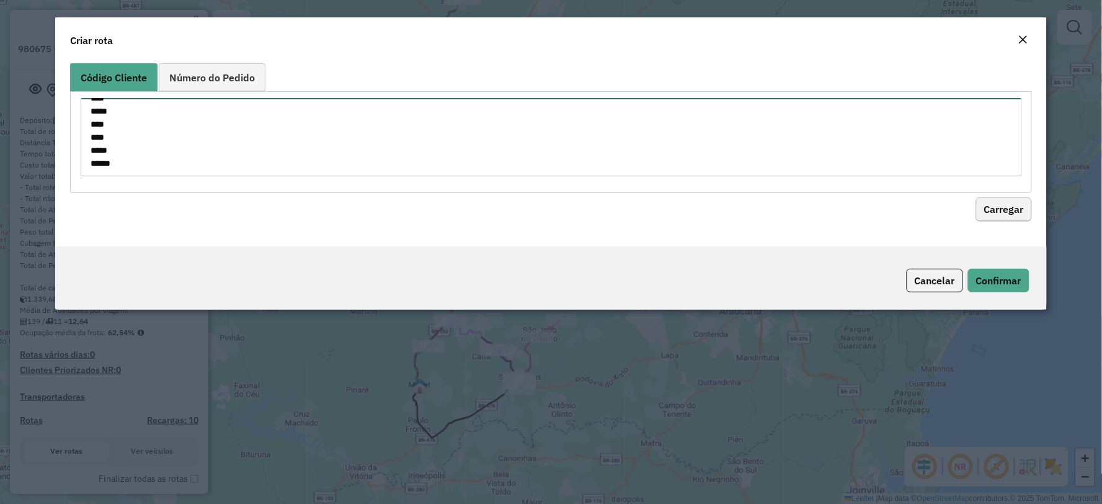
type textarea "****** ***** ****** ***** ***** ***** ***** ****** ****** ****** ***** ****** *…"
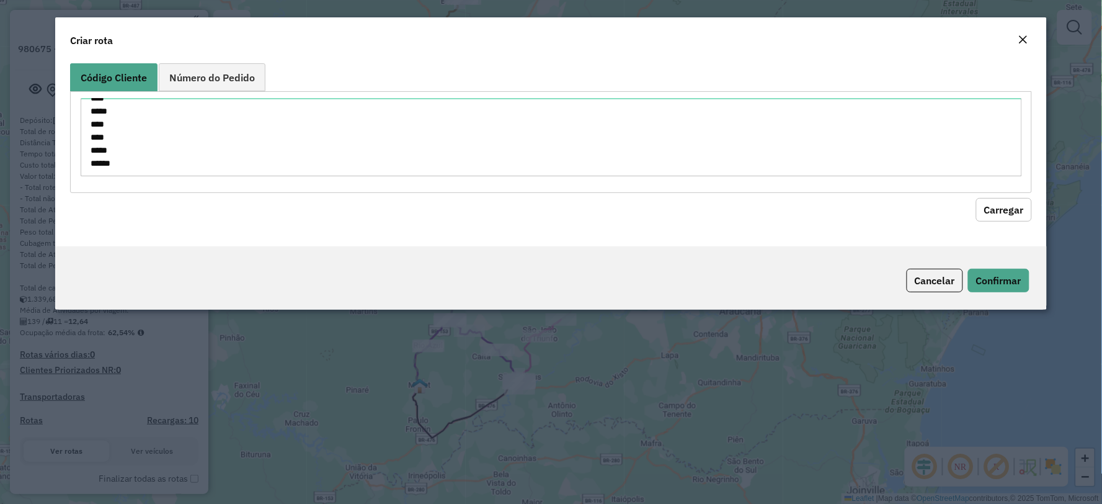
click at [1007, 205] on button "Carregar" at bounding box center [1004, 210] width 56 height 24
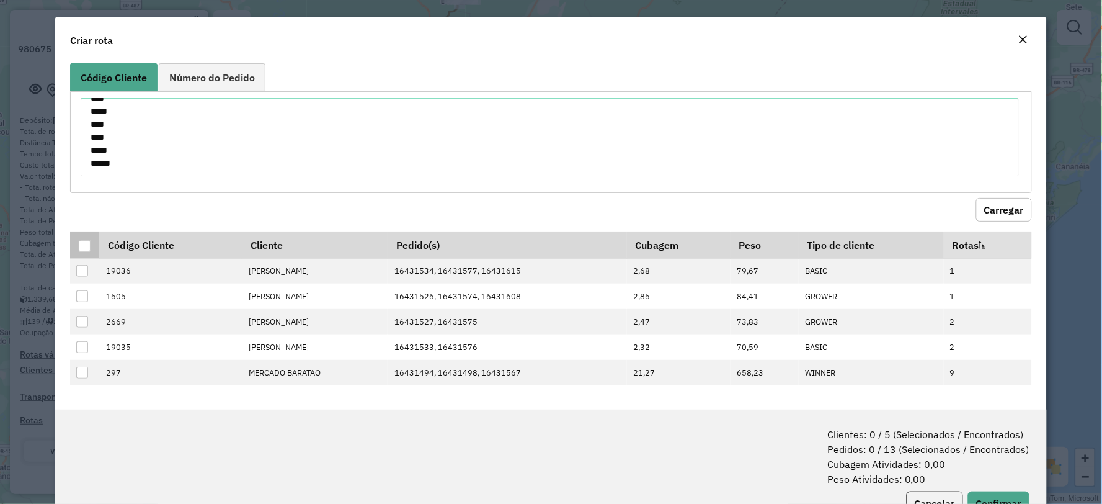
click at [83, 240] on div at bounding box center [85, 246] width 12 height 12
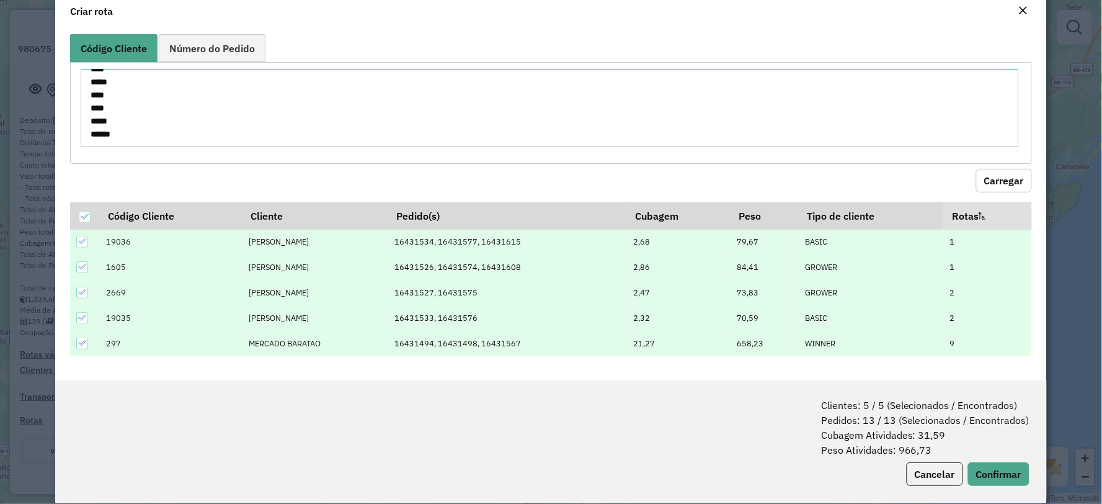
scroll to position [46, 0]
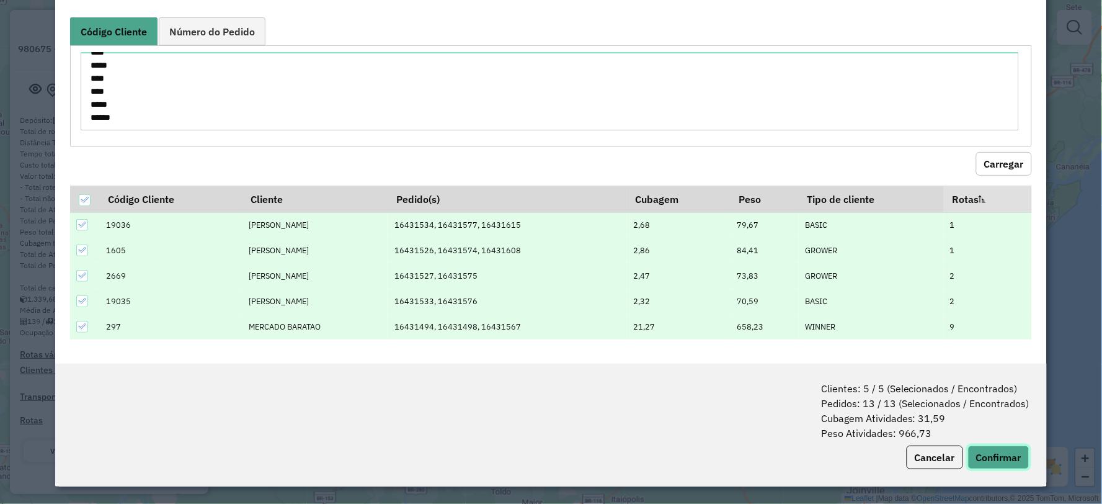
click at [990, 456] on button "Confirmar" at bounding box center [998, 457] width 61 height 24
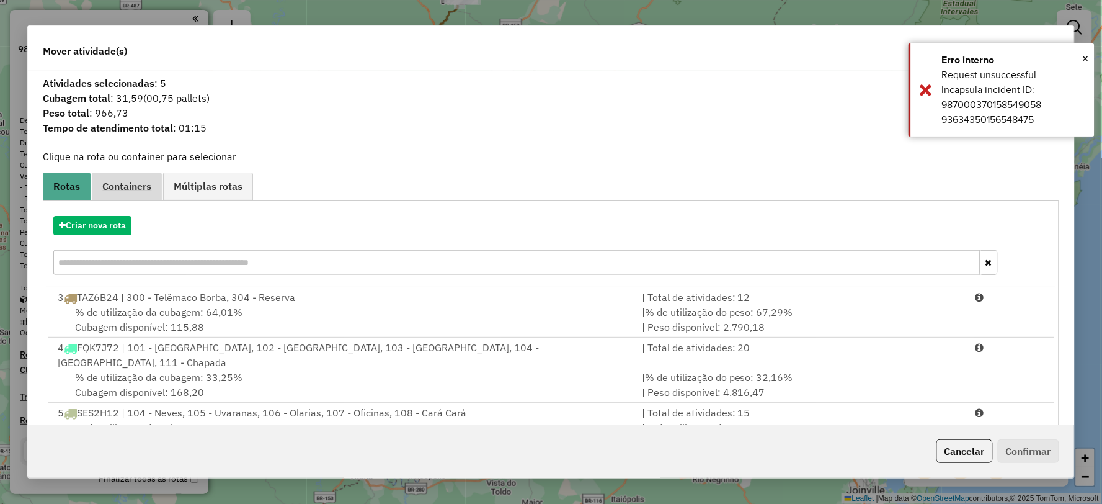
click at [146, 182] on span "Containers" at bounding box center [126, 186] width 49 height 10
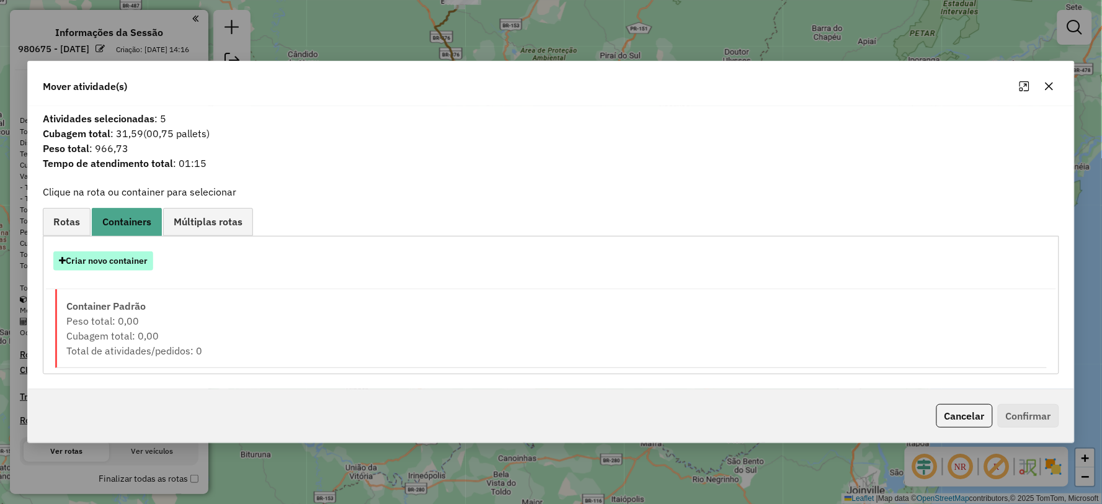
click at [113, 263] on button "Criar novo container" at bounding box center [103, 260] width 100 height 19
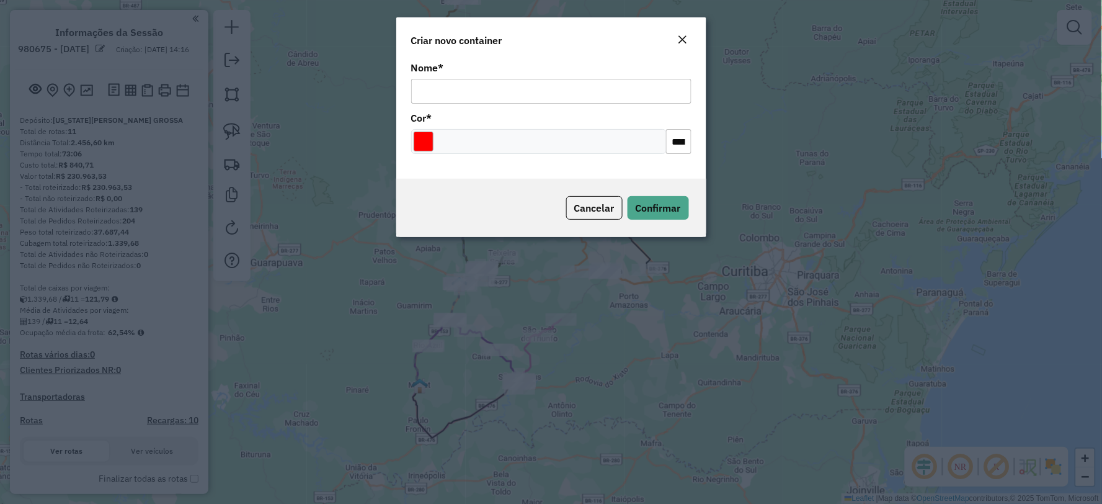
click at [439, 91] on input "Nome *" at bounding box center [551, 91] width 280 height 25
type input "*****"
click at [672, 208] on span "Confirmar" at bounding box center [658, 208] width 45 height 12
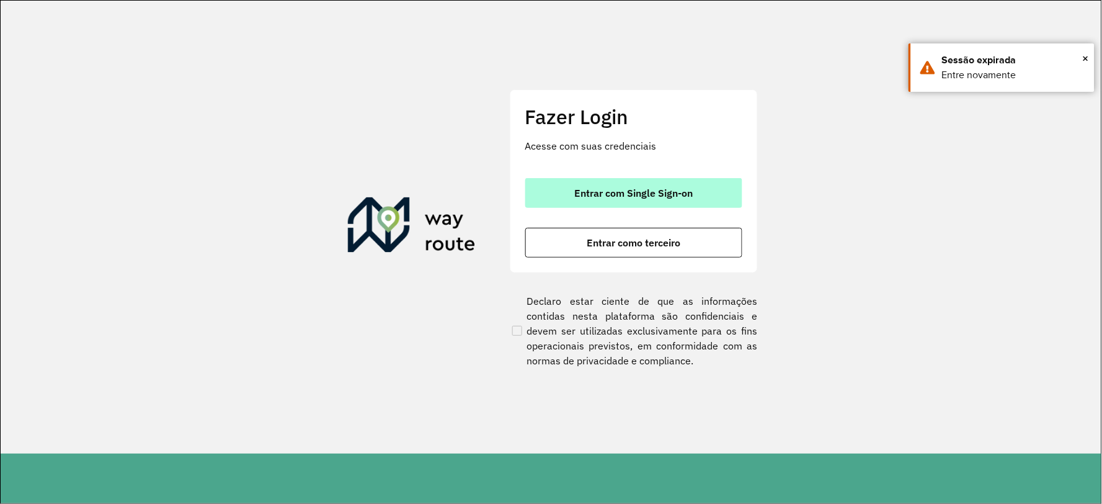
click at [637, 189] on span "Entrar com Single Sign-on" at bounding box center [633, 193] width 118 height 10
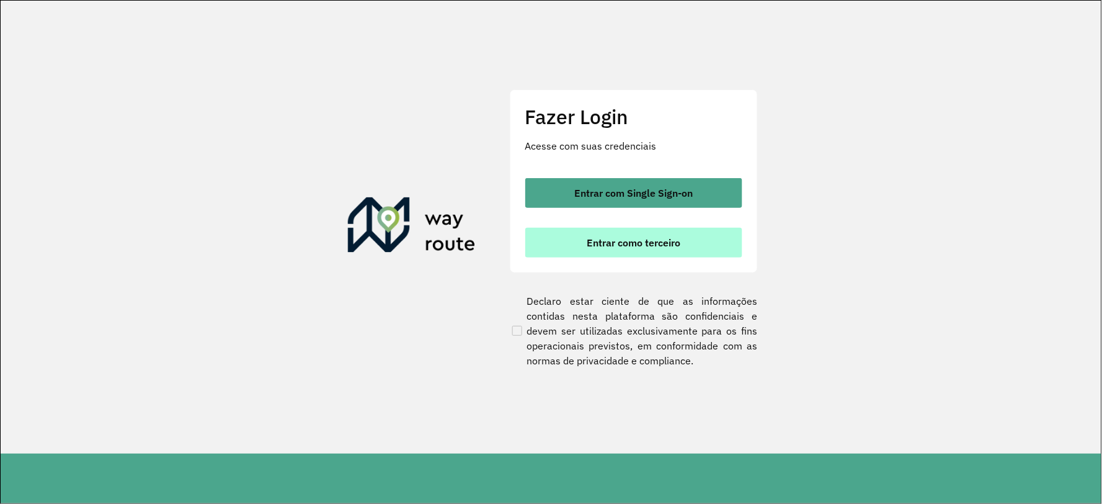
click at [581, 239] on button "Entrar como terceiro" at bounding box center [633, 243] width 217 height 30
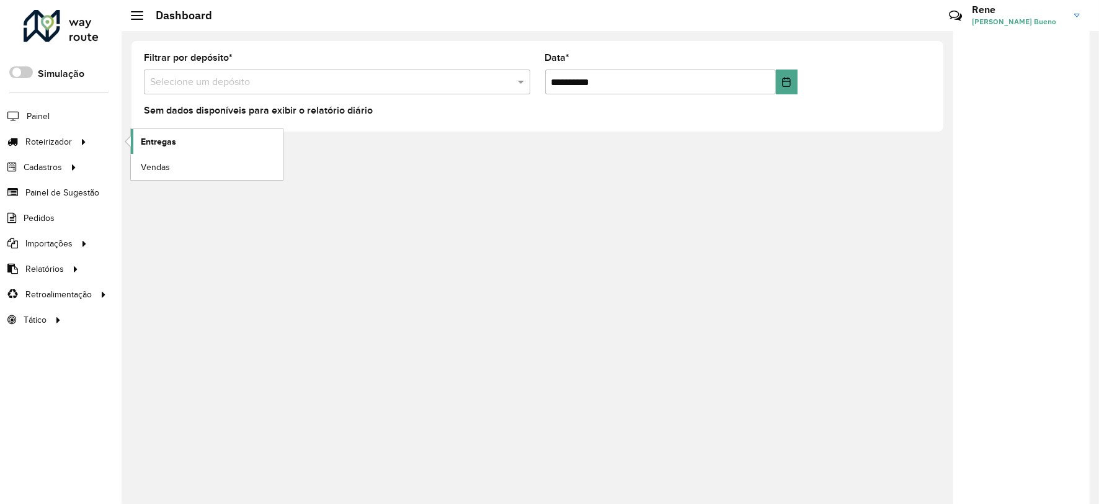
click at [169, 147] on span "Entregas" at bounding box center [158, 141] width 35 height 13
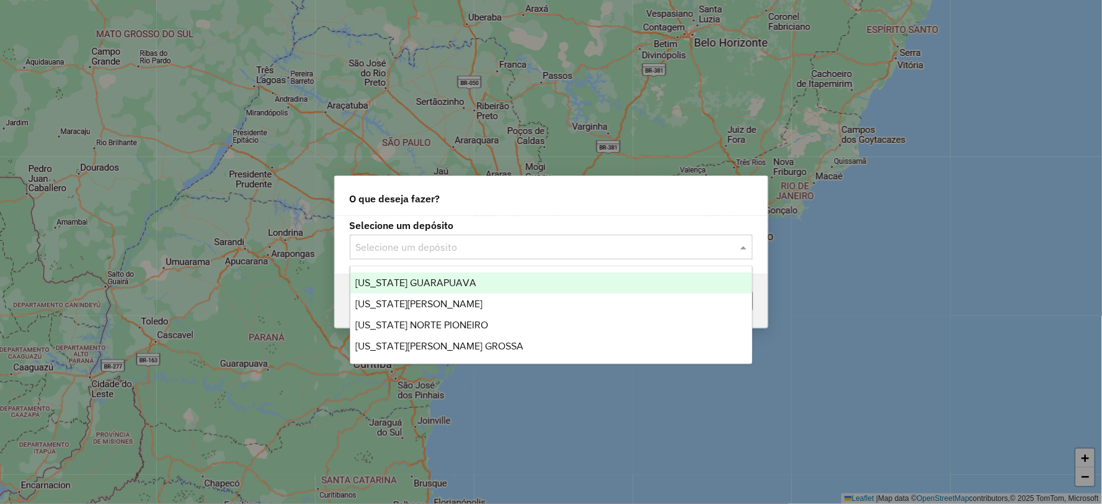
click at [524, 252] on input "text" at bounding box center [539, 247] width 366 height 15
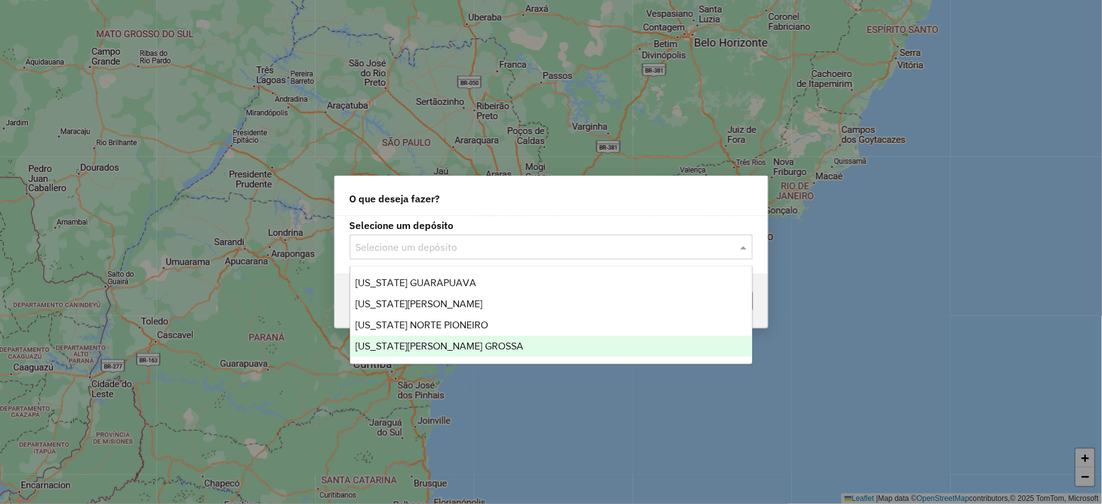
click at [439, 349] on span "VIRGINIA PONTA GROSSA" at bounding box center [439, 346] width 168 height 11
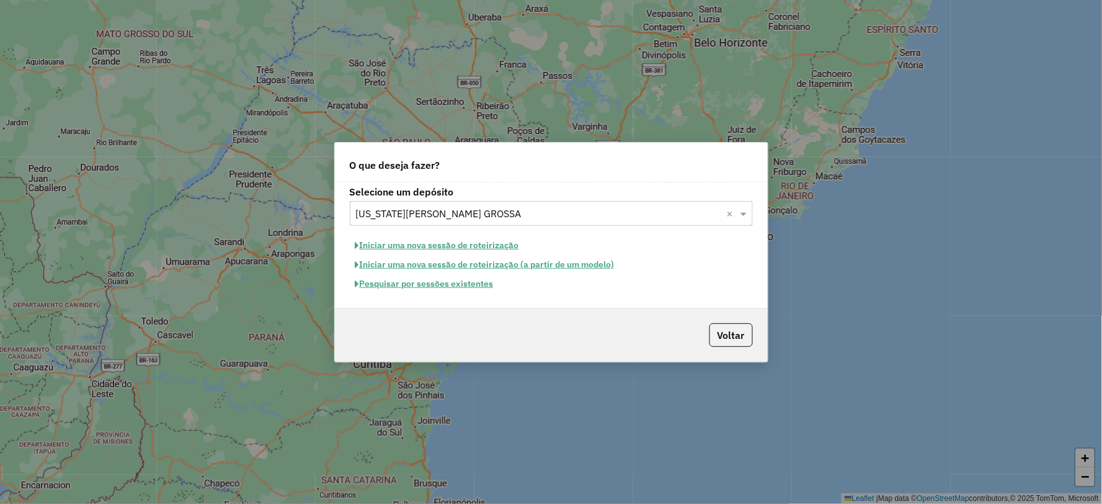
click at [441, 285] on button "Pesquisar por sessões existentes" at bounding box center [425, 283] width 150 height 19
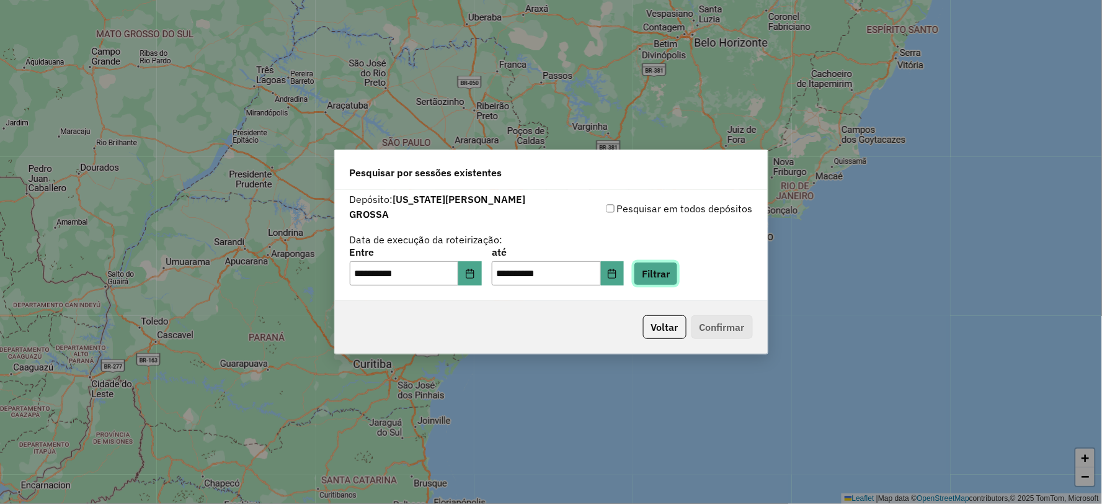
click at [673, 269] on button "Filtrar" at bounding box center [656, 274] width 44 height 24
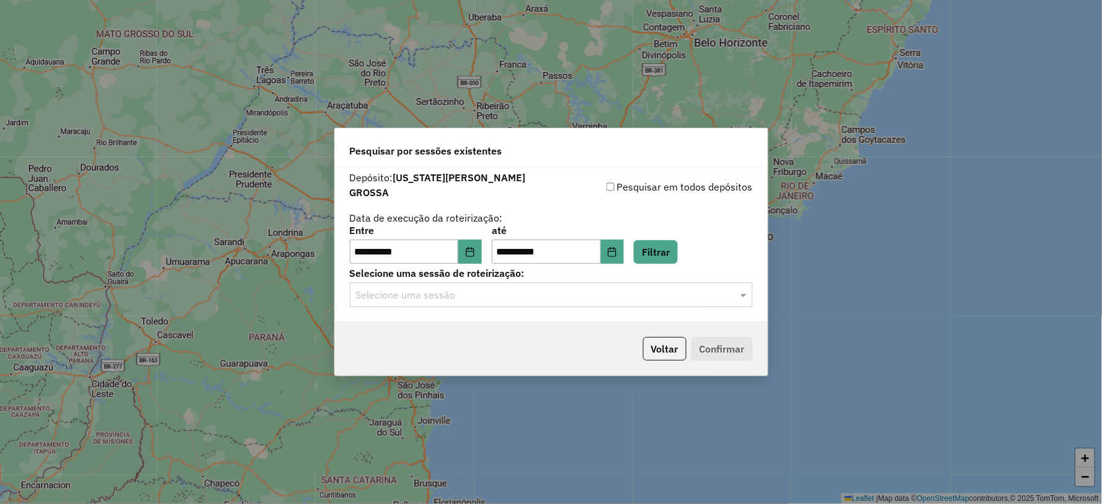
click at [519, 298] on div "Selecione uma sessão" at bounding box center [551, 294] width 403 height 25
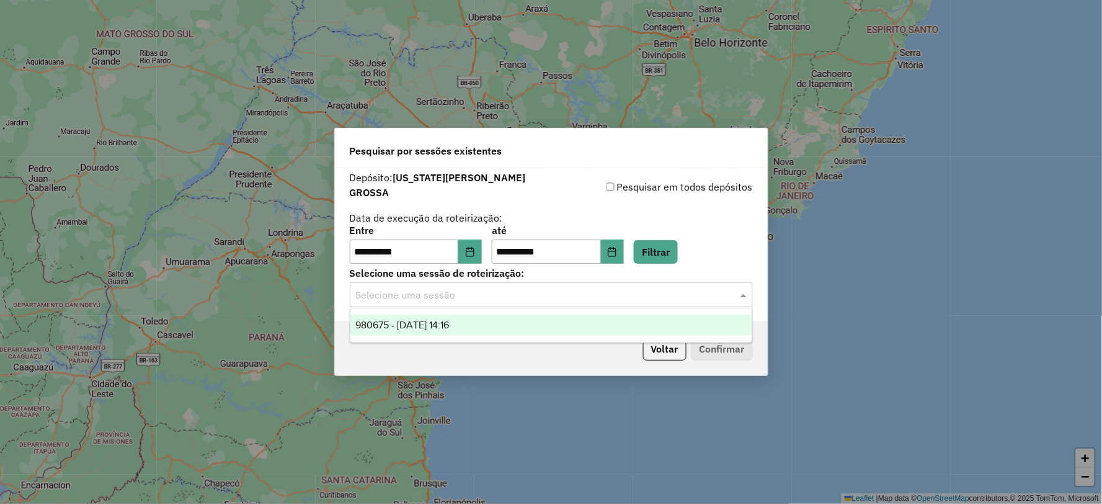
click at [449, 324] on span "980675 - 18/08/2025 14:16" at bounding box center [402, 324] width 94 height 11
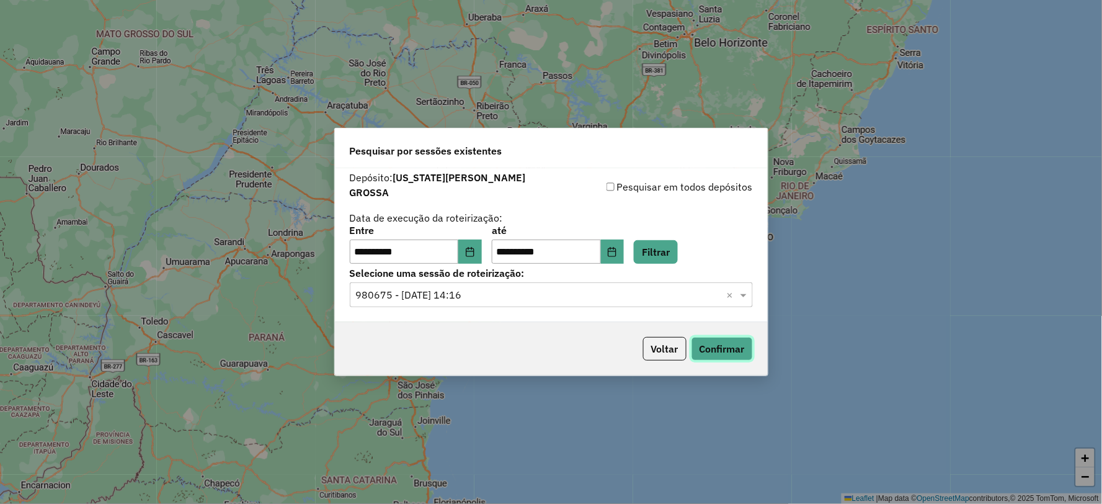
click at [715, 342] on button "Confirmar" at bounding box center [722, 349] width 61 height 24
